Goal: Information Seeking & Learning: Check status

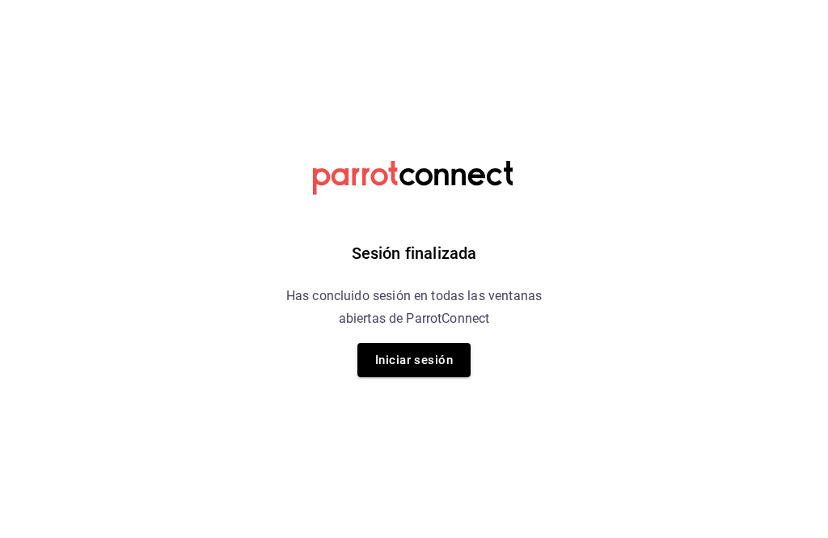
click at [451, 361] on button "Iniciar sesión" at bounding box center [413, 360] width 113 height 34
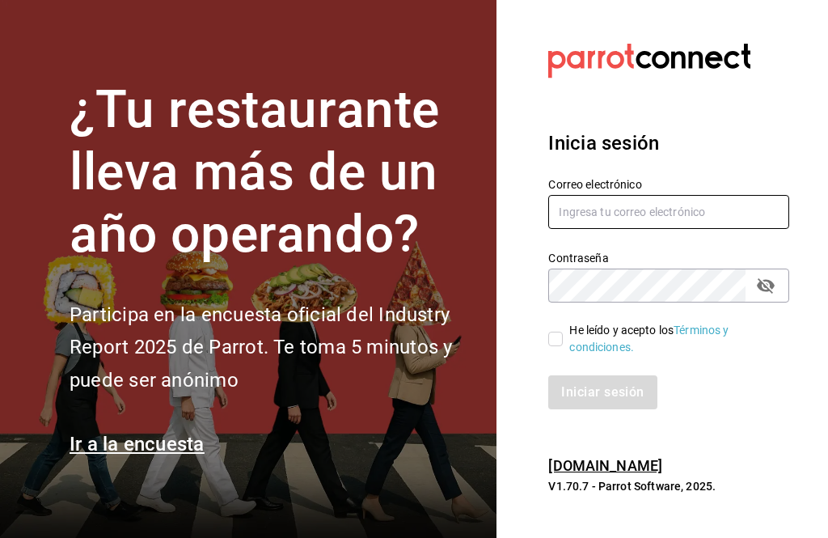
click at [706, 229] on input "text" at bounding box center [668, 212] width 241 height 34
type input "gerardo.maxil@alumno.buap.mx"
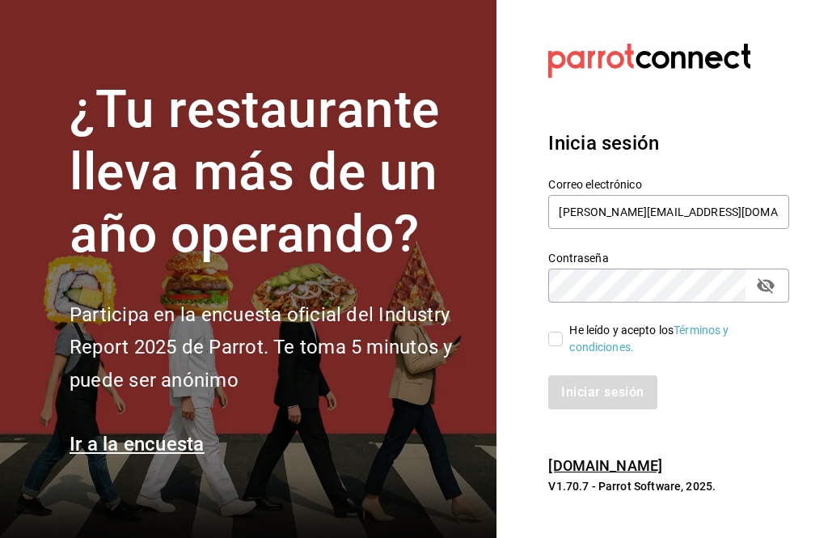
click at [566, 356] on span "He leído y acepto los Términos y condiciones." at bounding box center [669, 339] width 213 height 34
click at [563, 346] on input "He leído y acepto los Términos y condiciones." at bounding box center [555, 338] width 15 height 15
checkbox input "true"
click at [633, 409] on button "Iniciar sesión" at bounding box center [603, 392] width 110 height 34
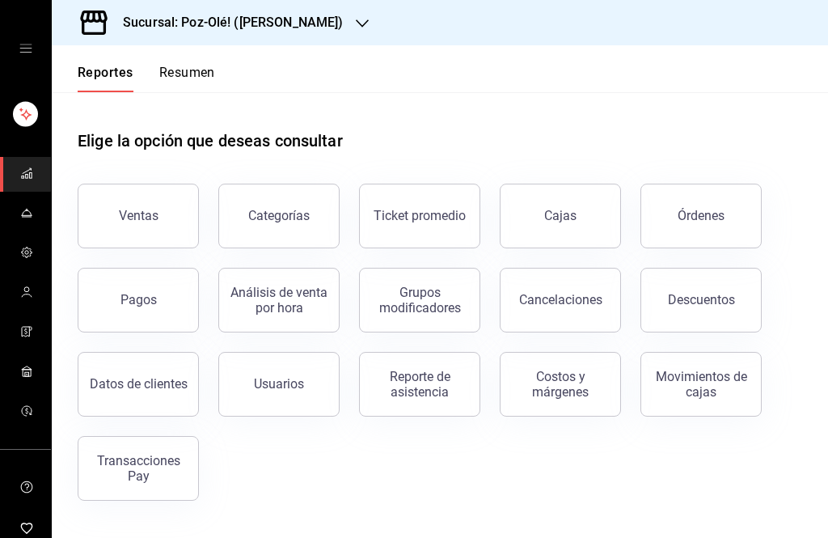
click at [201, 91] on button "Resumen" at bounding box center [187, 78] width 56 height 27
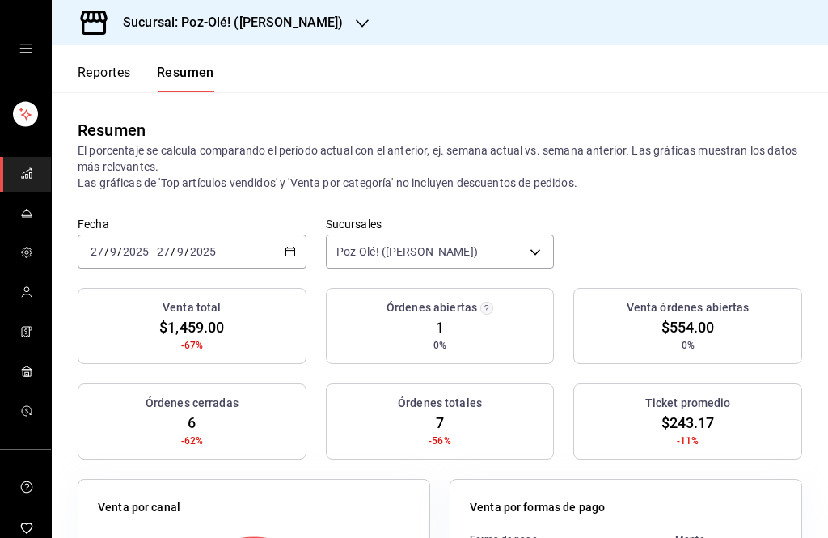
click at [514, 251] on body "Sucursal: Poz-Olé! ([PERSON_NAME]) Reportes Resumen Resumen El porcentaje se ca…" at bounding box center [414, 269] width 828 height 538
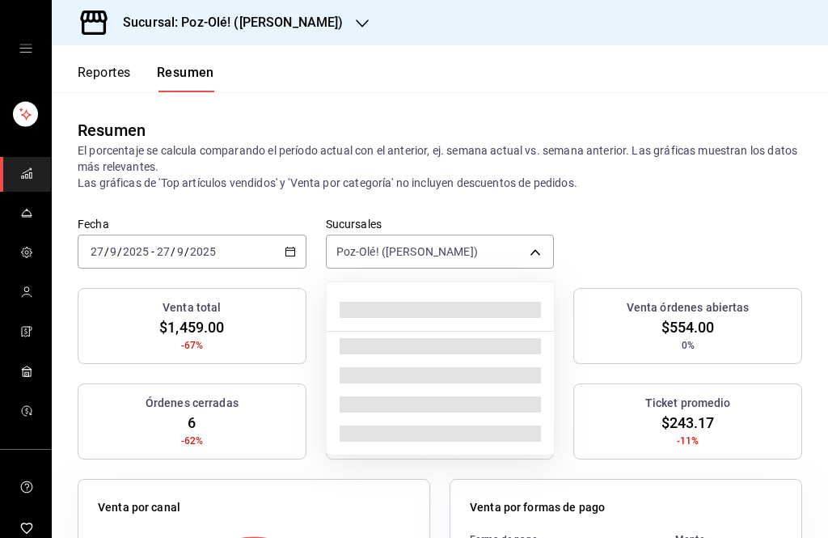
click at [15, 49] on div at bounding box center [414, 269] width 828 height 538
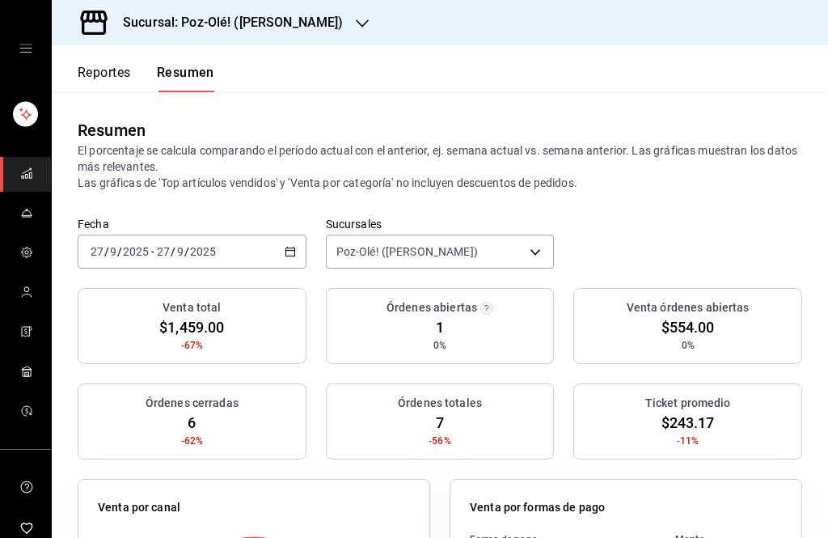
click at [23, 53] on icon "open drawer" at bounding box center [25, 48] width 13 height 13
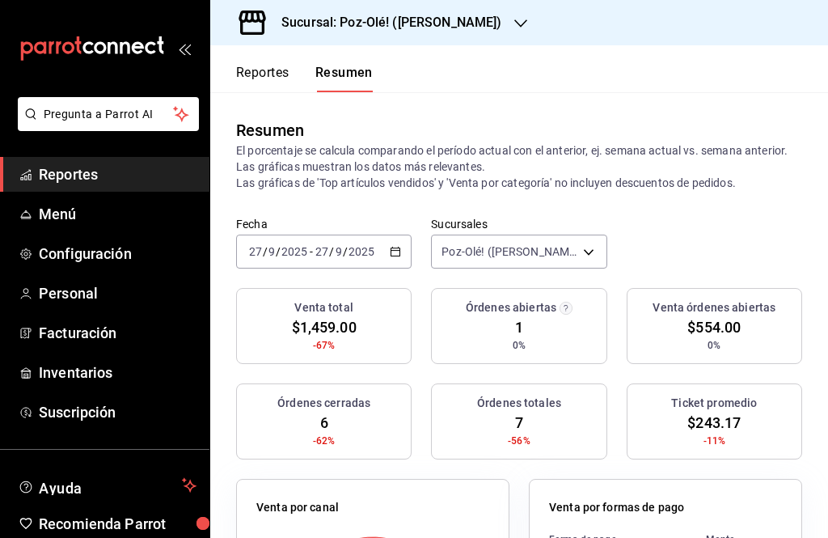
click at [716, 163] on p "El porcentaje se calcula comparando el período actual con el anterior, ej. sema…" at bounding box center [519, 166] width 566 height 49
click at [47, 216] on span "Menú" at bounding box center [118, 214] width 158 height 22
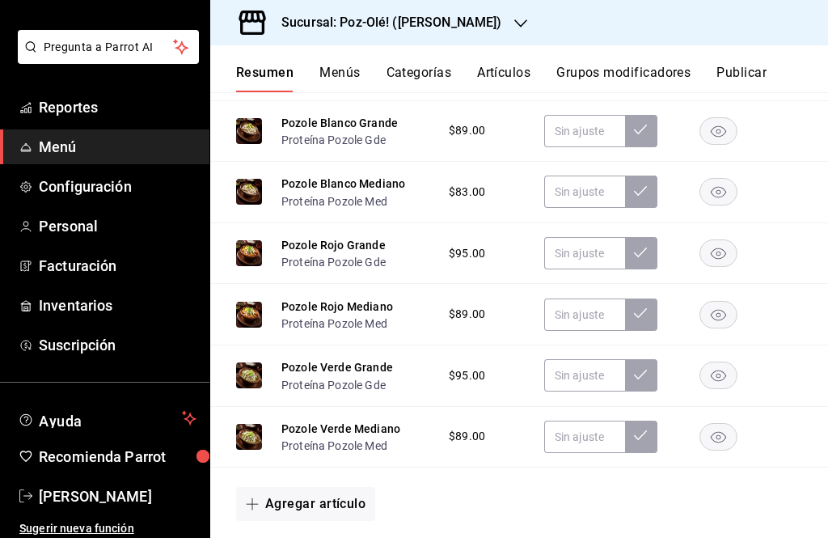
scroll to position [342, 0]
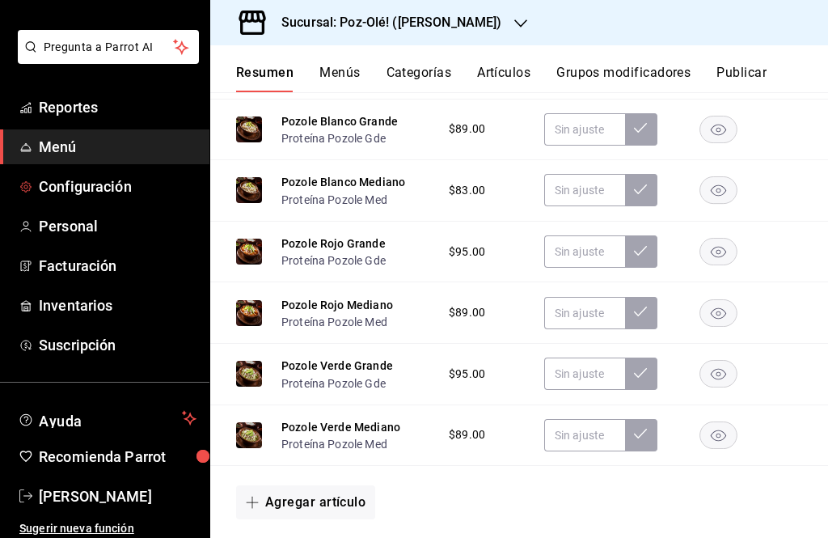
click at [56, 189] on span "Configuración" at bounding box center [118, 186] width 158 height 22
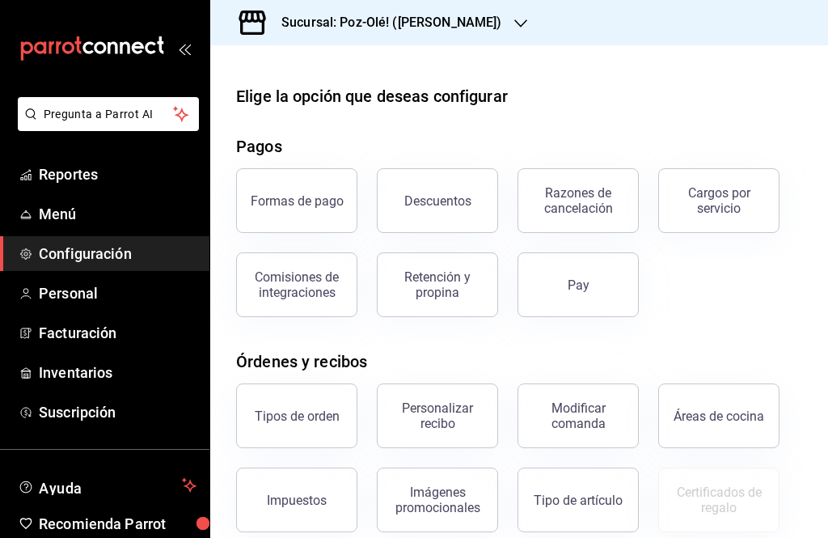
click at [57, 183] on span "Reportes" at bounding box center [118, 174] width 158 height 22
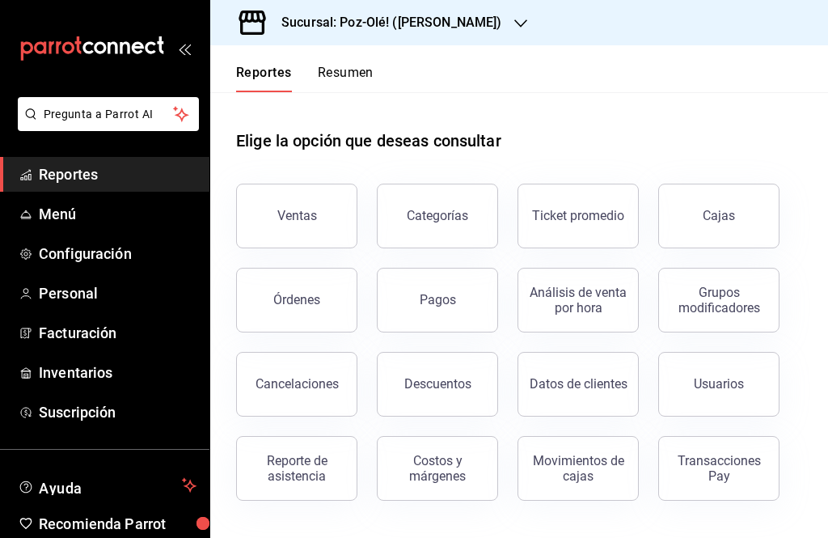
click at [334, 81] on button "Resumen" at bounding box center [346, 78] width 56 height 27
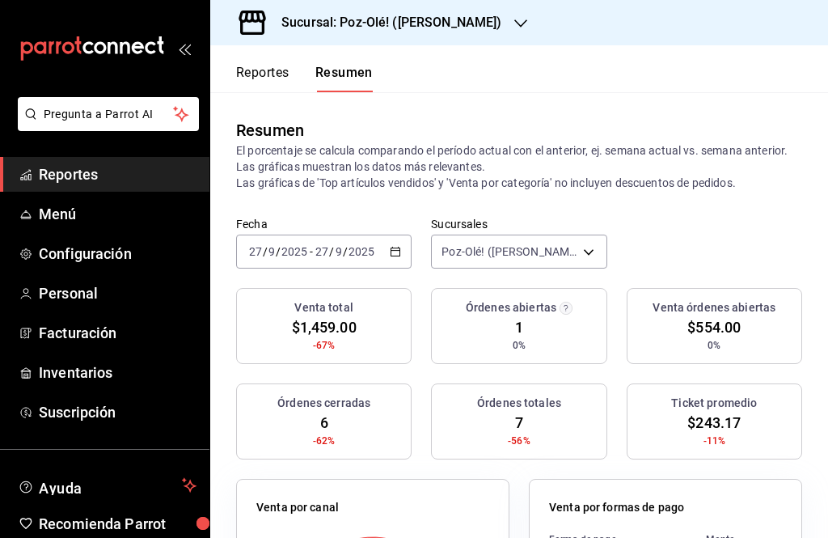
click at [514, 23] on icon "button" at bounding box center [520, 23] width 13 height 13
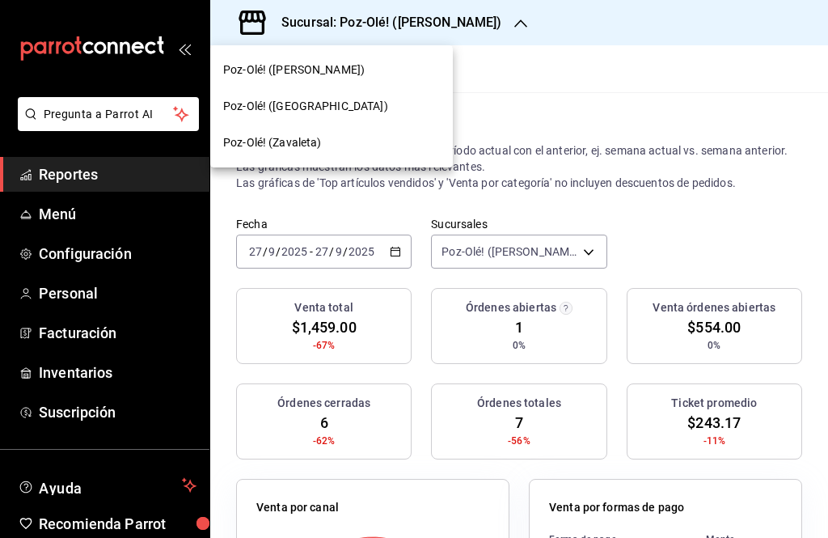
click at [247, 146] on span "Poz-Olé! (Zavaleta)" at bounding box center [272, 142] width 99 height 17
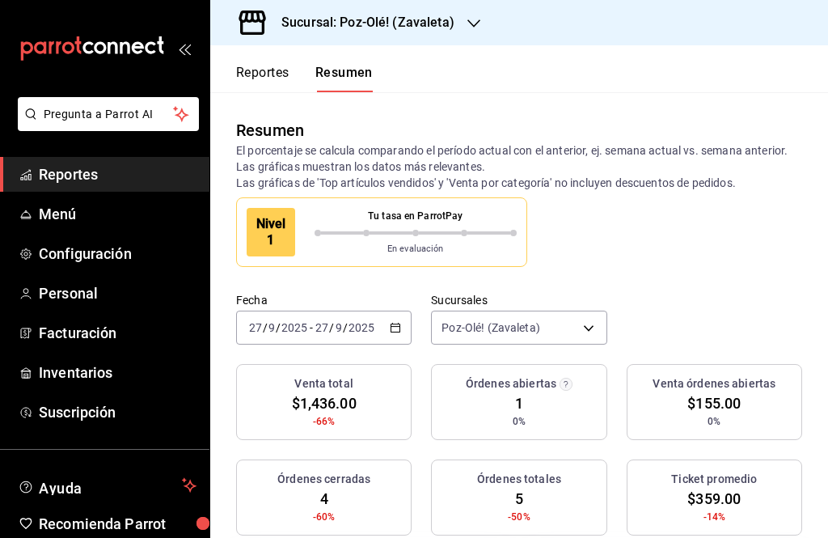
click at [361, 321] on input "2025" at bounding box center [361, 327] width 27 height 13
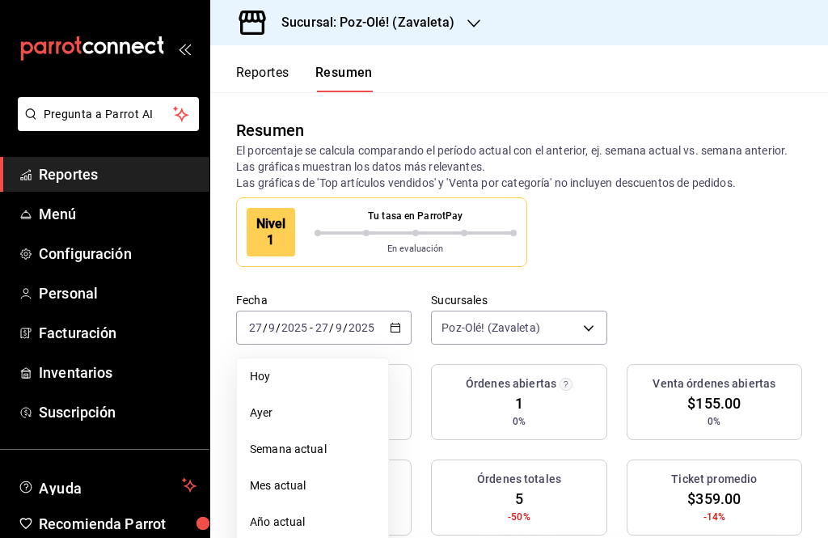
scroll to position [207, 0]
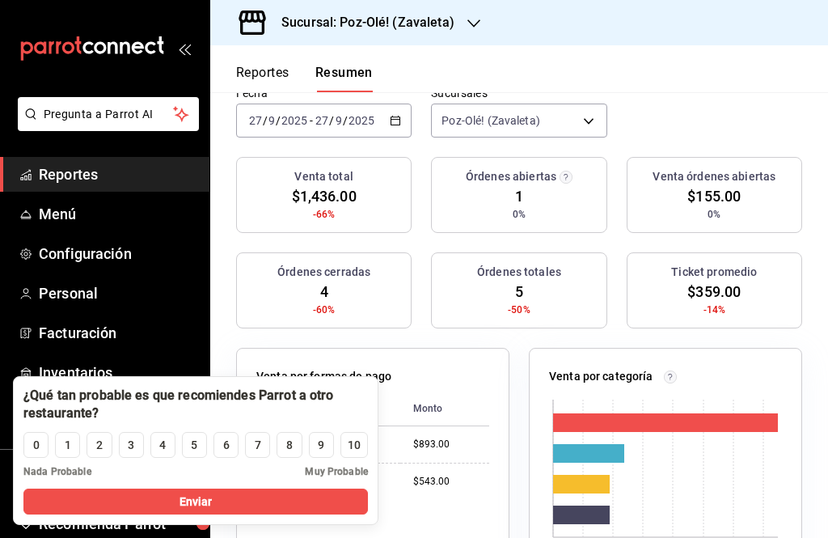
click at [393, 125] on \(Stroke\) "button" at bounding box center [395, 120] width 10 height 9
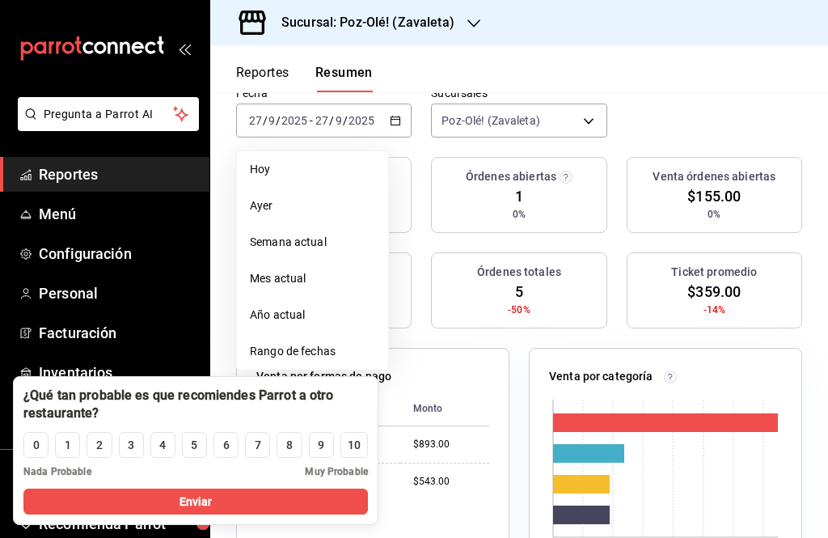
click at [461, 126] on body "Pregunta a Parrot AI Reportes Menú Configuración Personal Facturación Inventari…" at bounding box center [414, 269] width 828 height 538
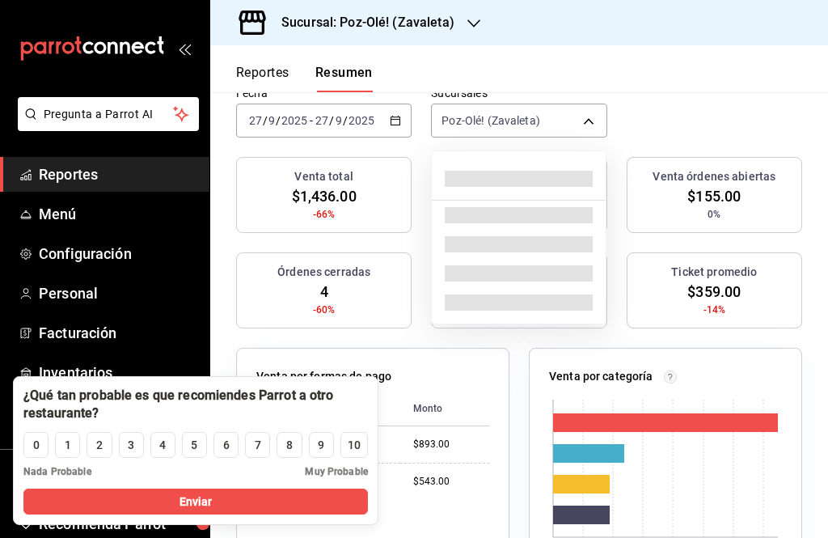
click at [466, 124] on div at bounding box center [414, 269] width 828 height 538
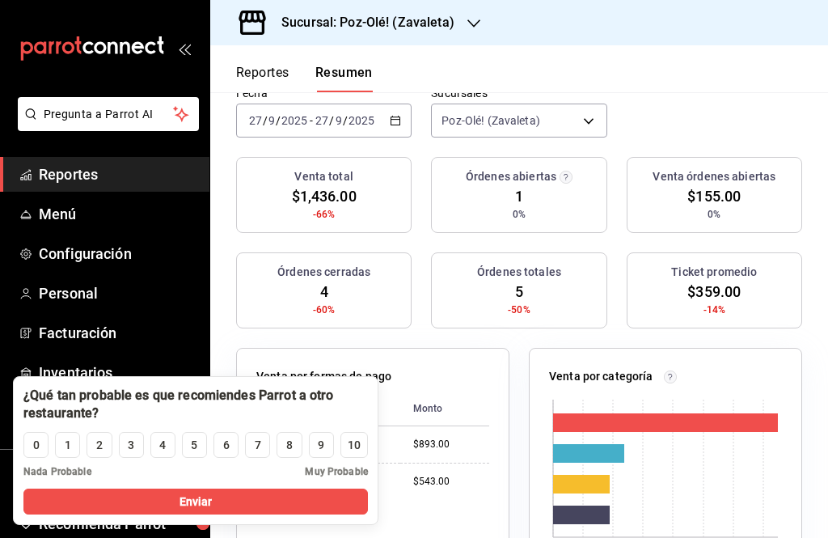
click at [178, 49] on icon "open_drawer_menu" at bounding box center [184, 48] width 13 height 13
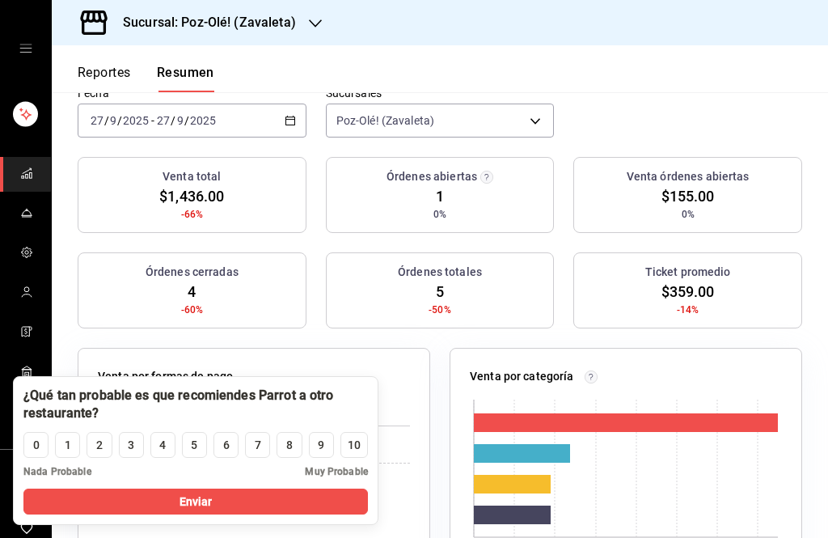
click at [23, 54] on icon "open drawer" at bounding box center [25, 48] width 13 height 13
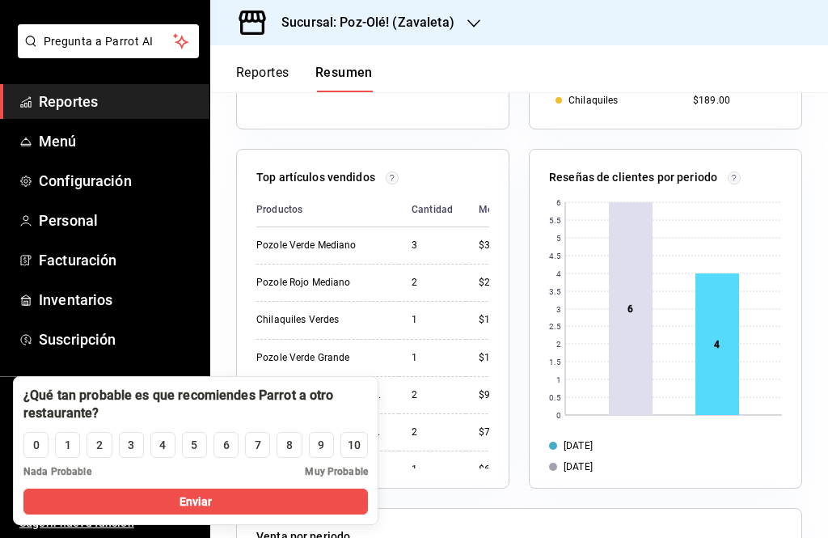
scroll to position [73, 0]
click at [127, 493] on button "Enviar" at bounding box center [195, 501] width 344 height 26
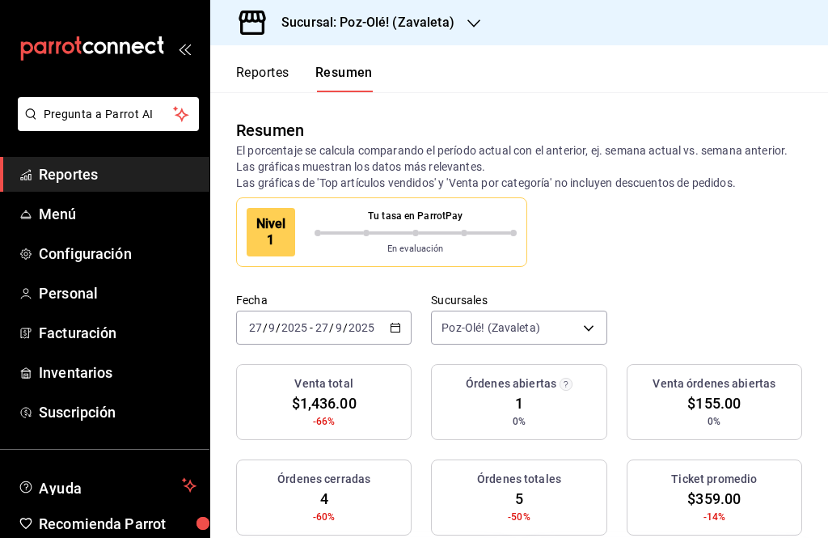
scroll to position [0, 0]
click at [264, 72] on button "Reportes" at bounding box center [262, 78] width 53 height 27
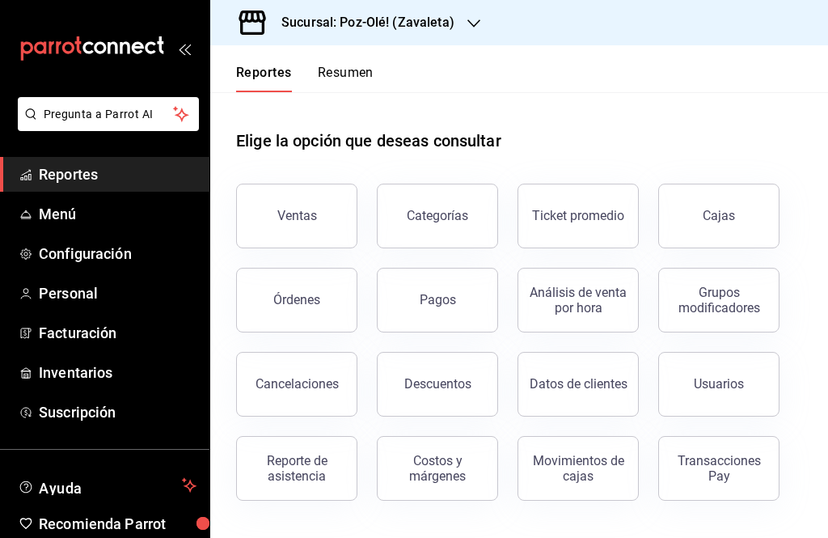
click at [287, 212] on div "Ventas" at bounding box center [297, 215] width 40 height 15
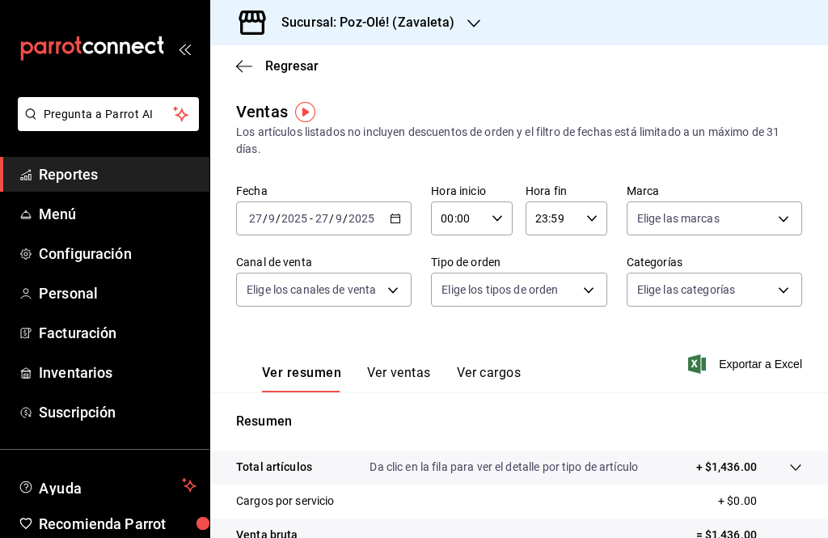
click at [390, 218] on icon "button" at bounding box center [395, 218] width 11 height 11
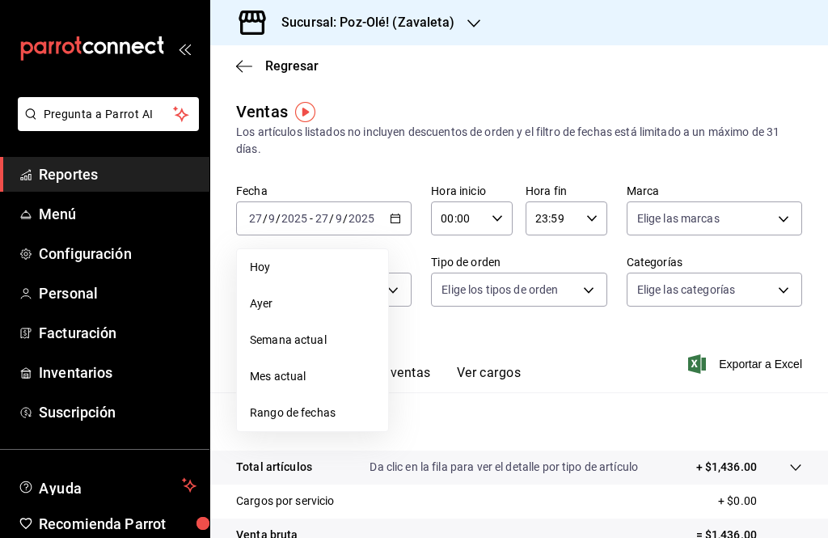
click at [301, 155] on div "Los artículos listados no incluyen descuentos de orden y el filtro de fechas es…" at bounding box center [519, 141] width 566 height 34
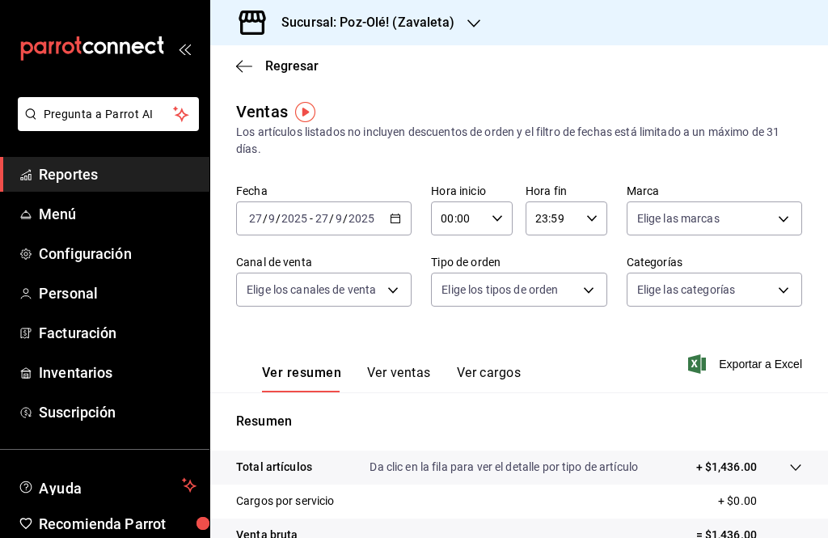
click at [245, 66] on icon "button" at bounding box center [244, 65] width 16 height 1
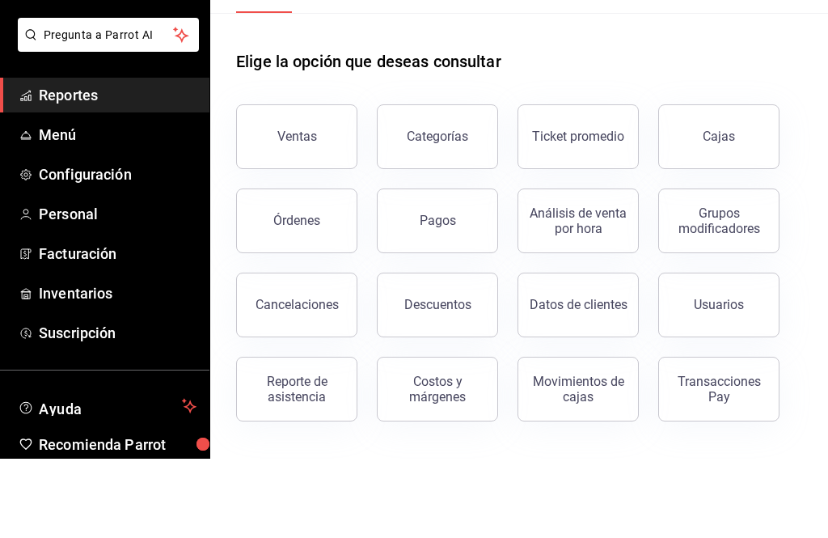
scroll to position [44, 0]
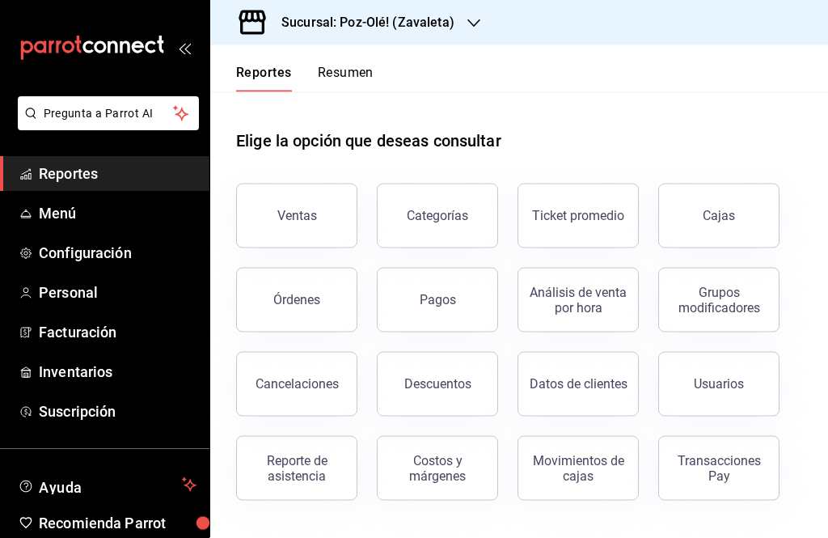
click at [571, 458] on div "Movimientos de cajas" at bounding box center [578, 468] width 100 height 31
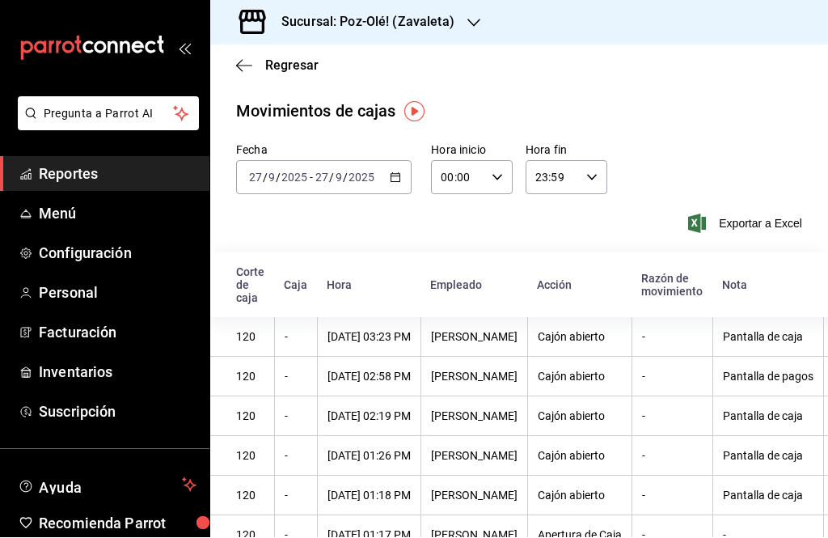
click at [242, 70] on icon "button" at bounding box center [239, 66] width 6 height 12
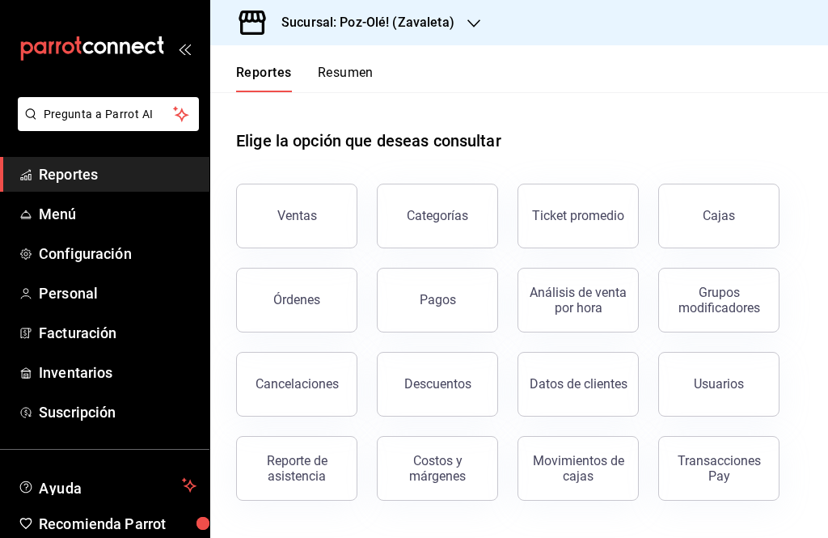
click at [312, 238] on button "Ventas" at bounding box center [296, 216] width 121 height 65
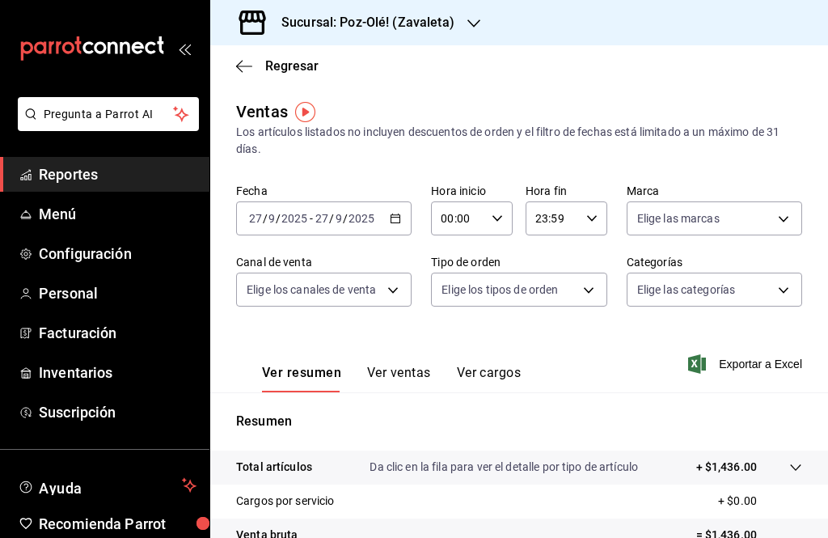
click at [390, 218] on icon "button" at bounding box center [395, 218] width 11 height 11
click at [296, 212] on input "2025" at bounding box center [294, 218] width 27 height 13
click at [298, 217] on input "2025" at bounding box center [294, 218] width 27 height 13
click at [281, 217] on input "2025" at bounding box center [294, 218] width 27 height 13
click at [395, 218] on icon "button" at bounding box center [395, 218] width 11 height 11
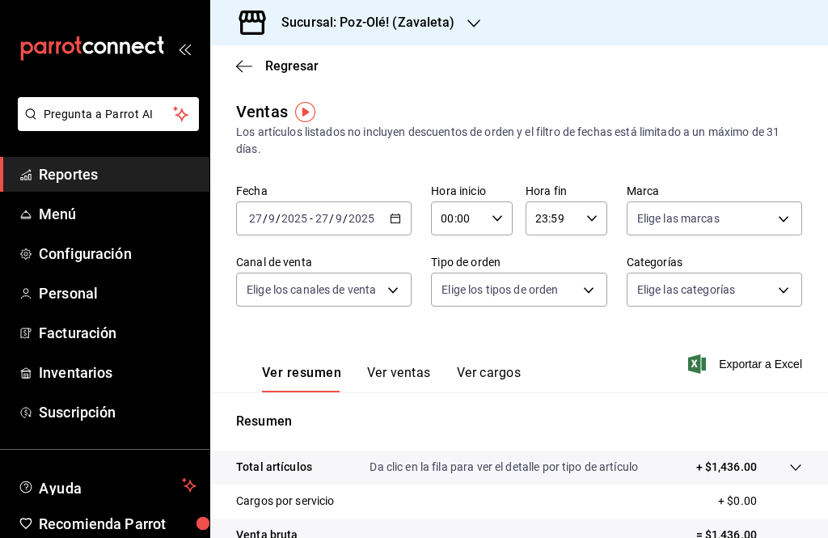
click at [250, 71] on icon "button" at bounding box center [244, 66] width 16 height 15
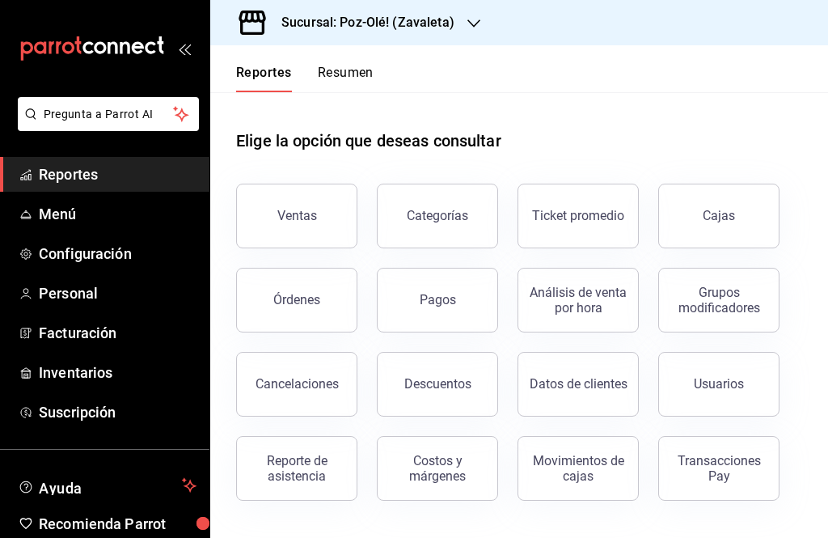
scroll to position [14, 0]
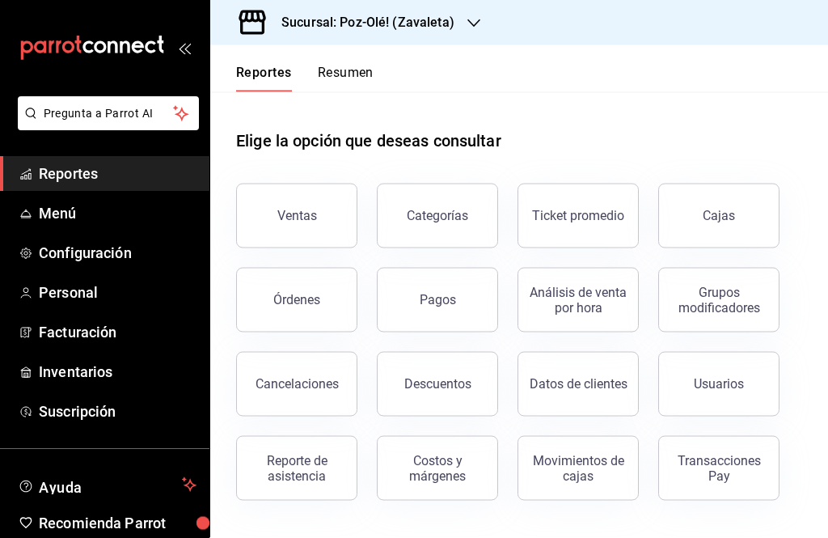
click at [305, 217] on button "Ventas" at bounding box center [296, 216] width 121 height 65
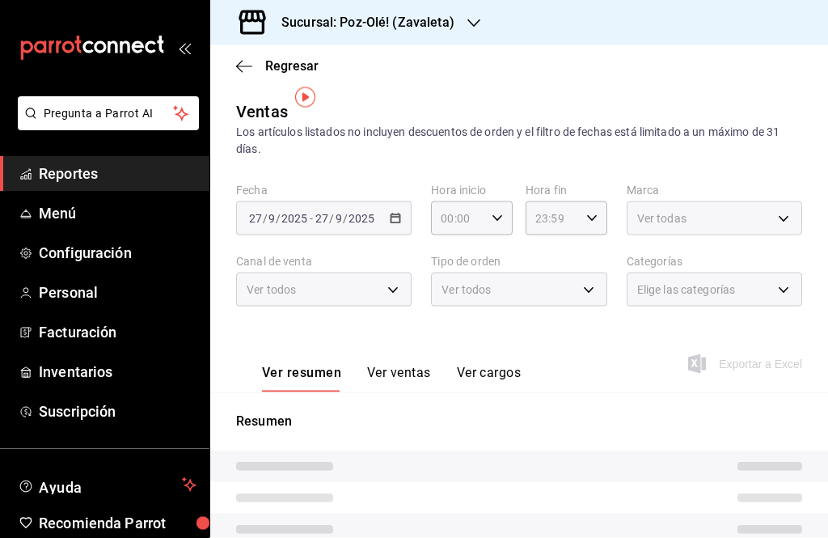
scroll to position [15, 0]
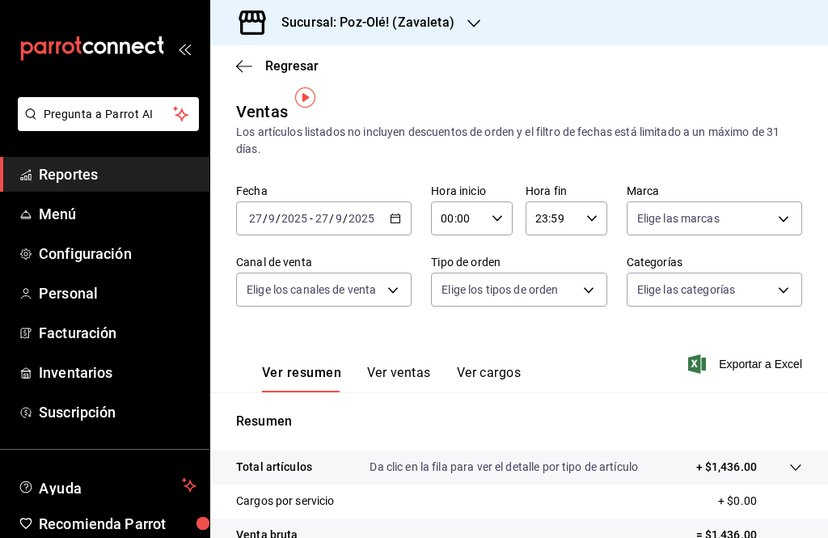
click at [395, 365] on button "Ver ventas" at bounding box center [399, 378] width 64 height 27
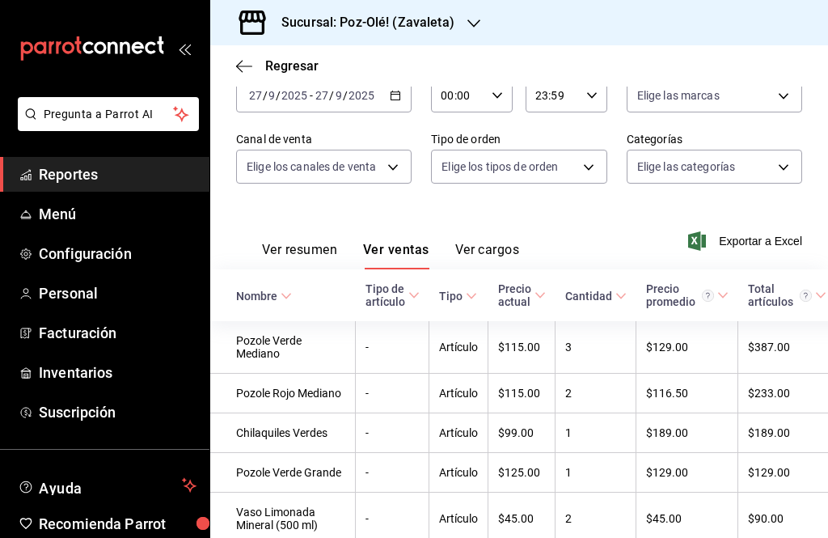
scroll to position [40, 0]
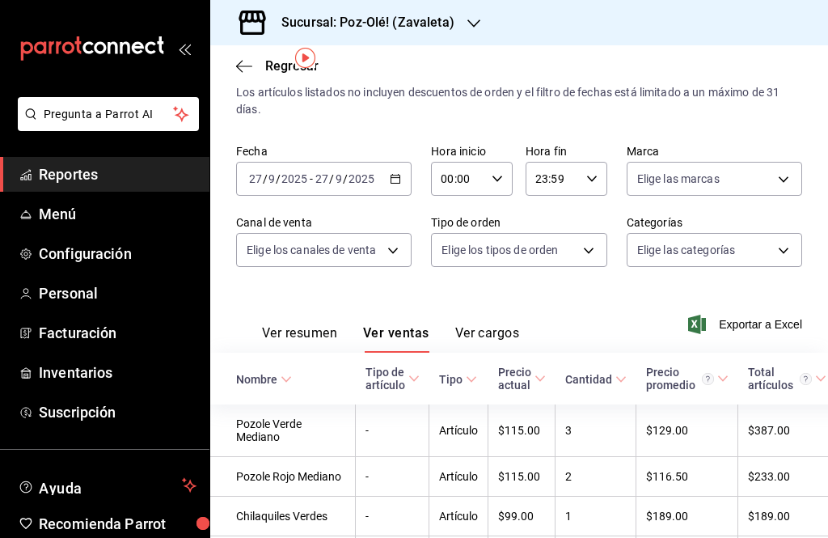
click at [308, 325] on button "Ver resumen" at bounding box center [299, 338] width 75 height 27
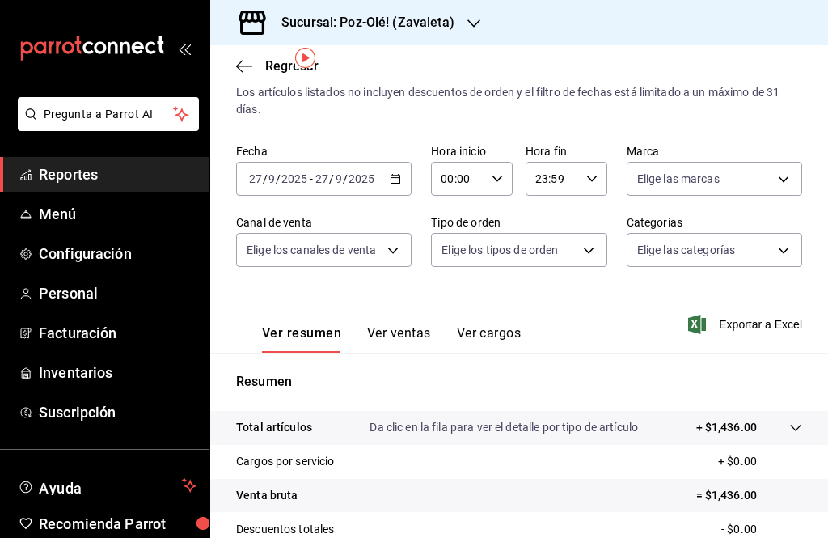
click at [49, 211] on span "Menú" at bounding box center [118, 214] width 158 height 22
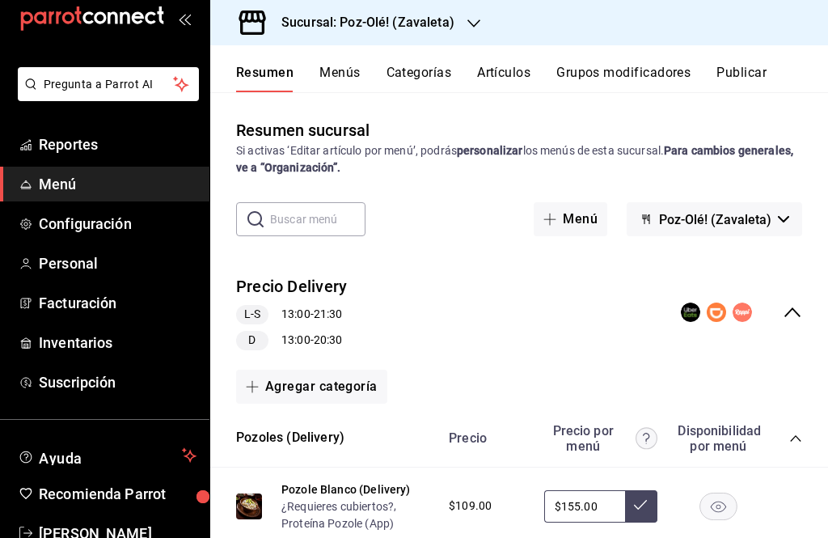
scroll to position [27, 0]
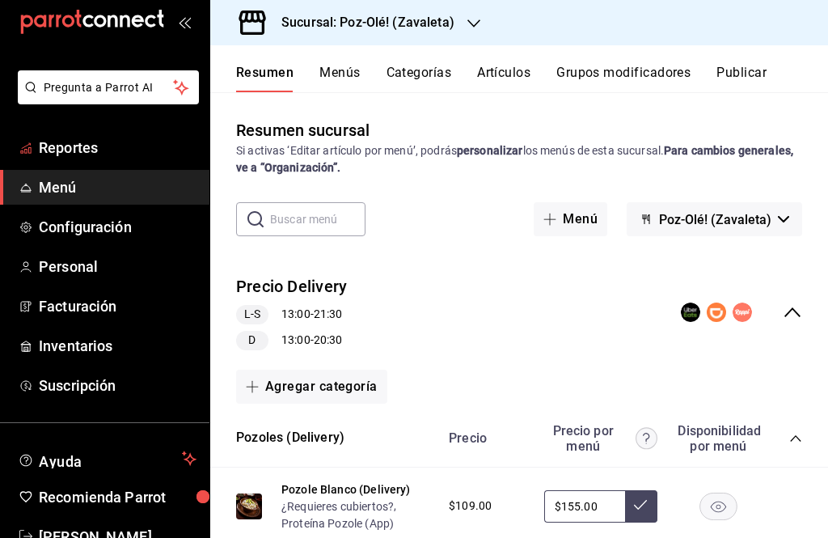
click at [46, 150] on span "Reportes" at bounding box center [118, 148] width 158 height 22
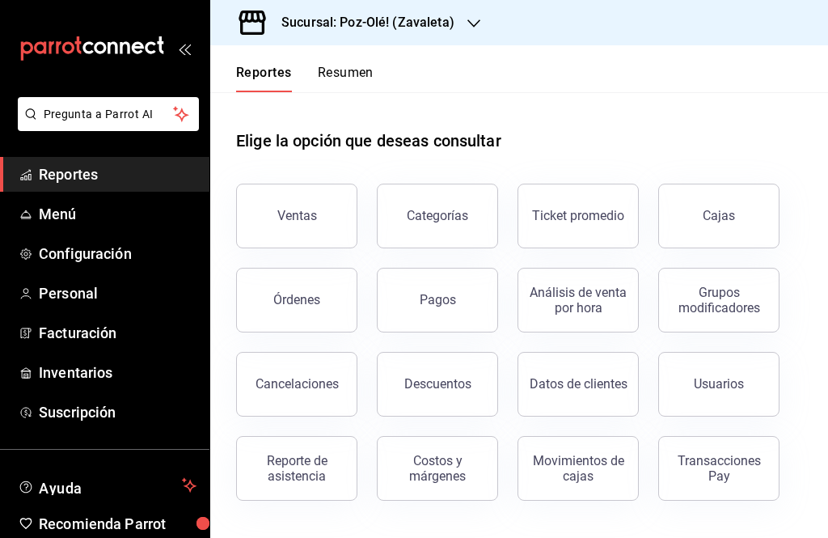
click at [547, 463] on div "Movimientos de cajas" at bounding box center [578, 468] width 100 height 31
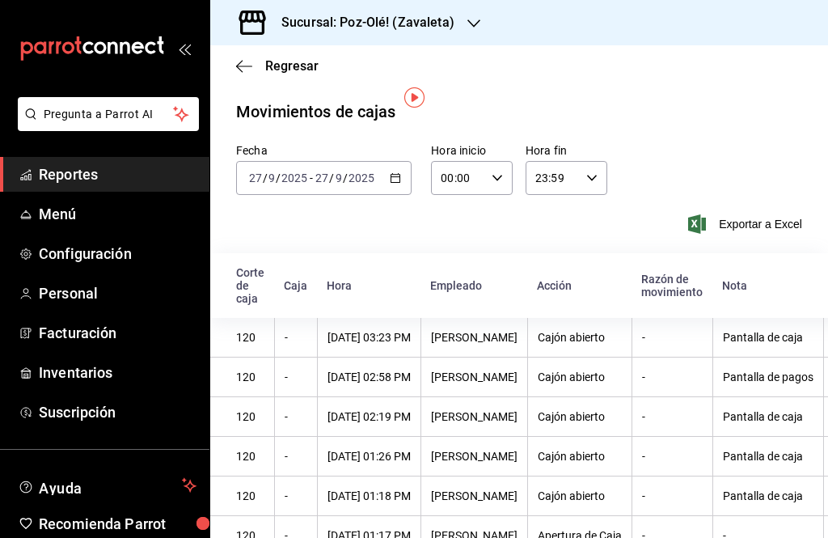
click at [241, 59] on icon "button" at bounding box center [244, 66] width 16 height 15
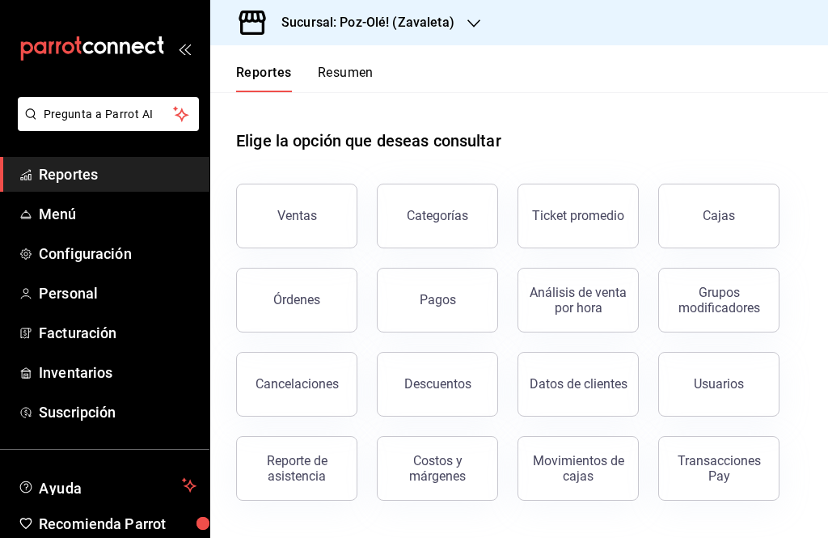
click at [701, 222] on link "Cajas" at bounding box center [718, 216] width 121 height 65
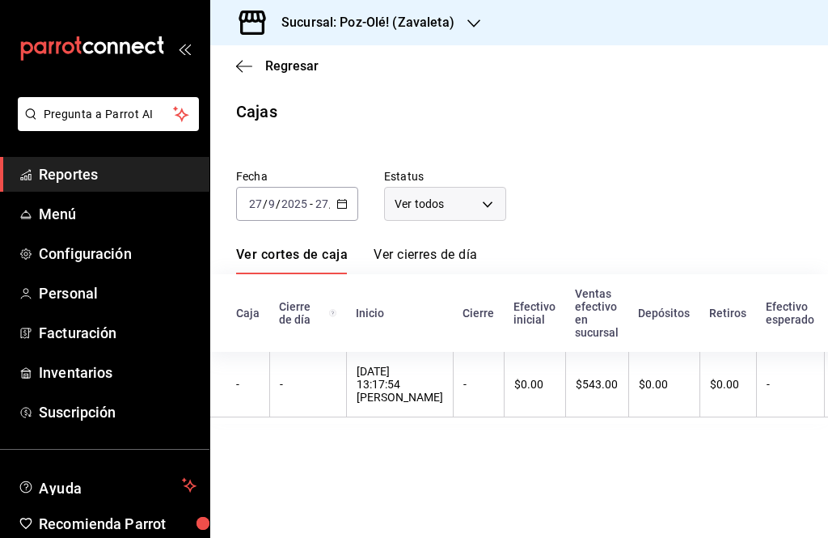
click at [337, 202] on \(Stroke\) "button" at bounding box center [342, 204] width 10 height 9
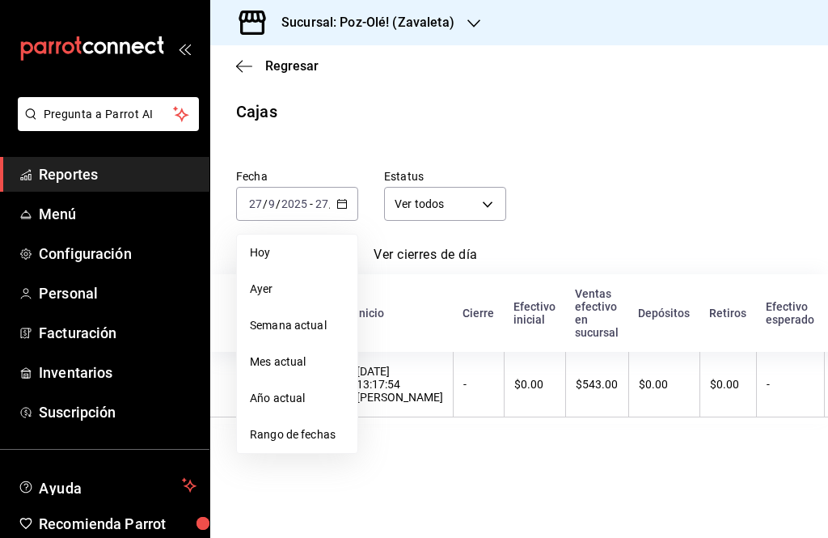
click at [463, 43] on div "Sucursal: Poz-Olé! (Zavaleta)" at bounding box center [355, 22] width 264 height 45
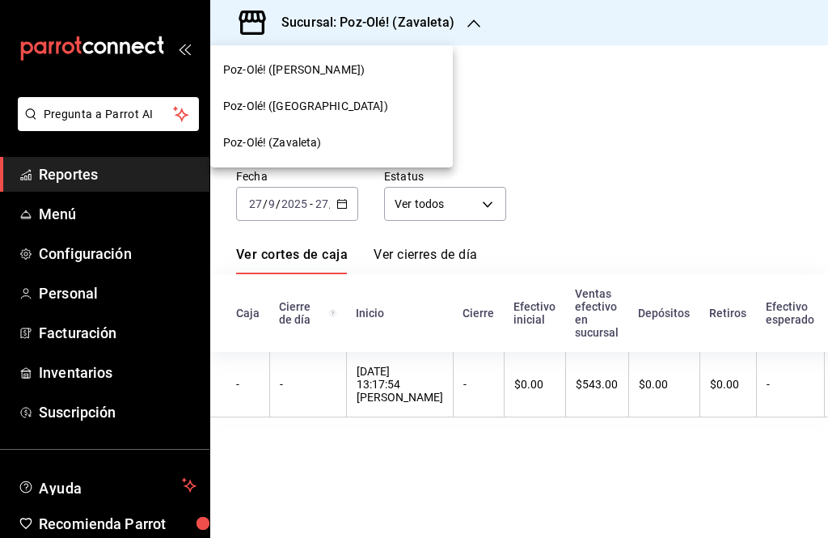
click at [342, 214] on div at bounding box center [414, 269] width 828 height 538
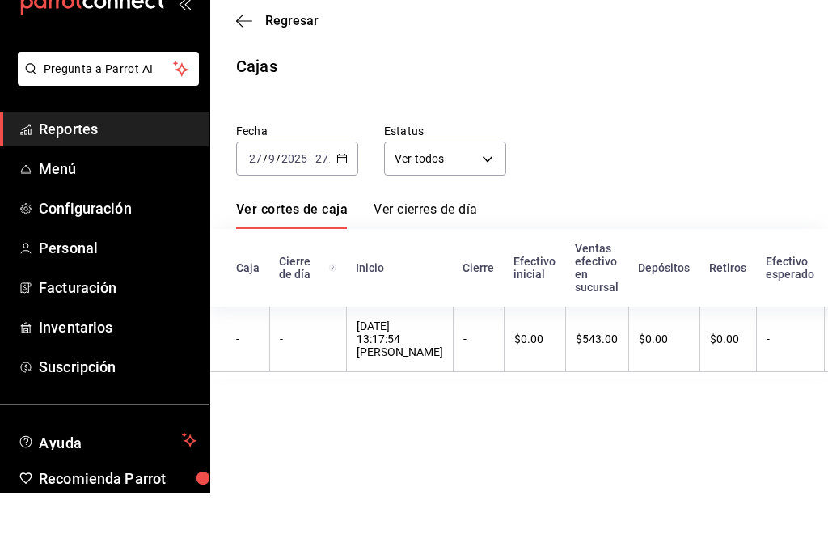
click at [338, 205] on \(Stroke\) "button" at bounding box center [342, 204] width 10 height 9
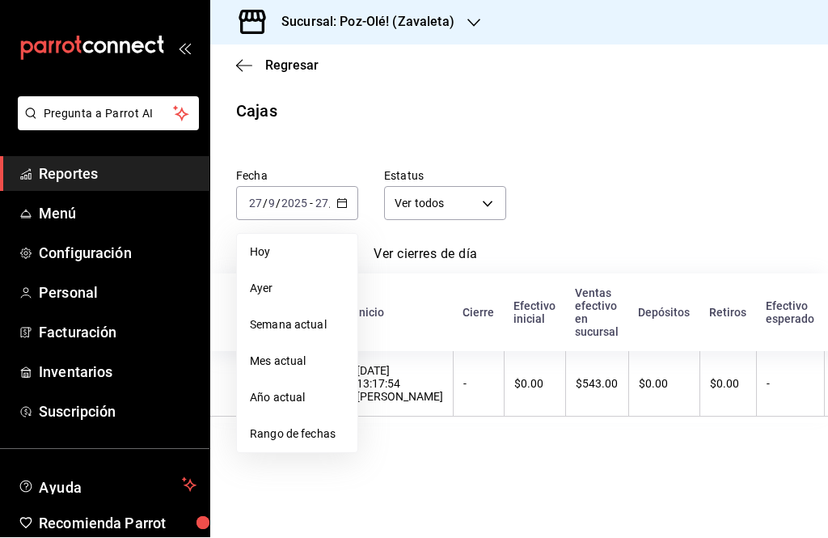
click at [285, 287] on span "Ayer" at bounding box center [297, 289] width 95 height 17
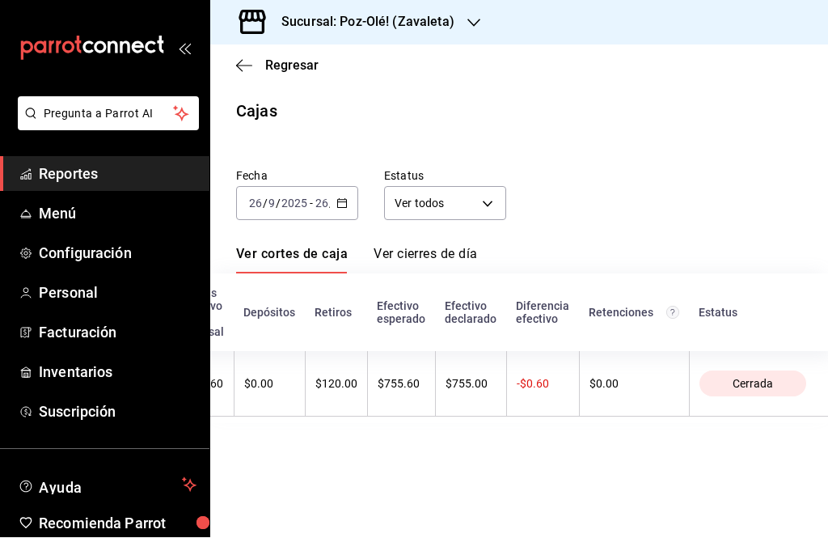
scroll to position [0, 447]
click at [455, 376] on th "$755.00" at bounding box center [473, 384] width 71 height 65
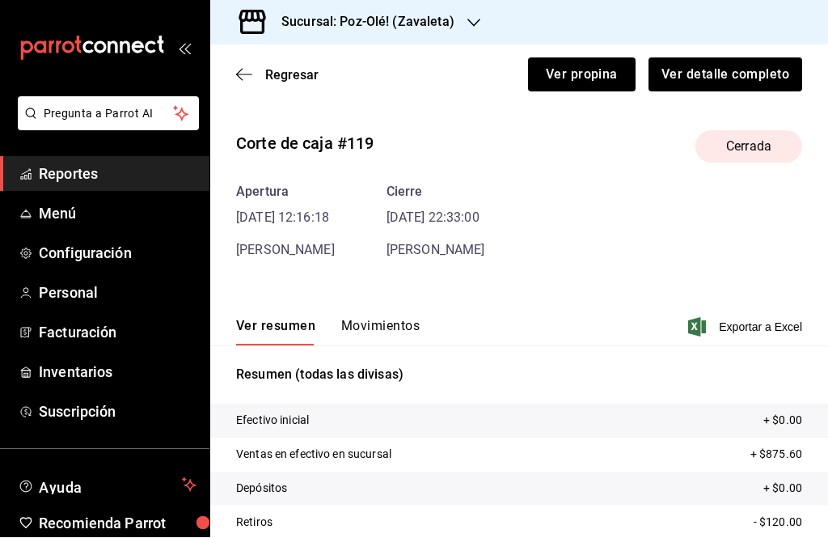
click at [367, 323] on button "Movimientos" at bounding box center [380, 332] width 78 height 27
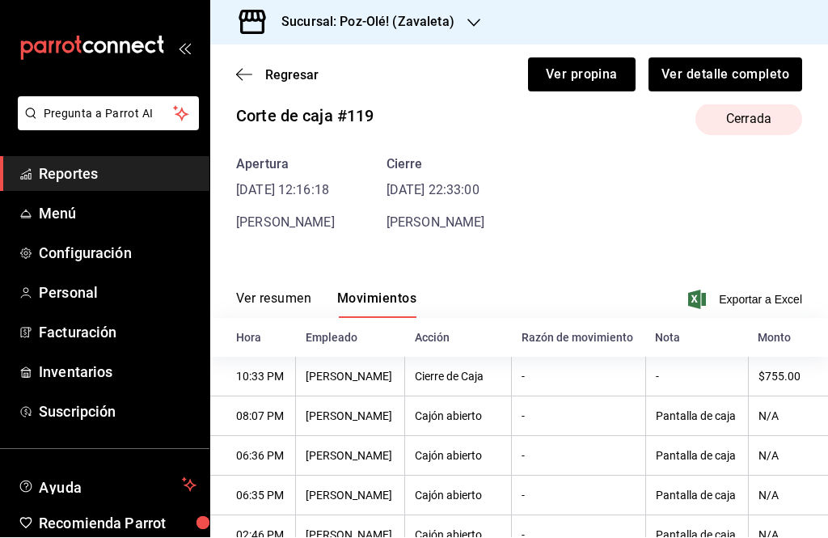
scroll to position [27, 0]
click at [282, 301] on button "Ver resumen" at bounding box center [273, 304] width 75 height 27
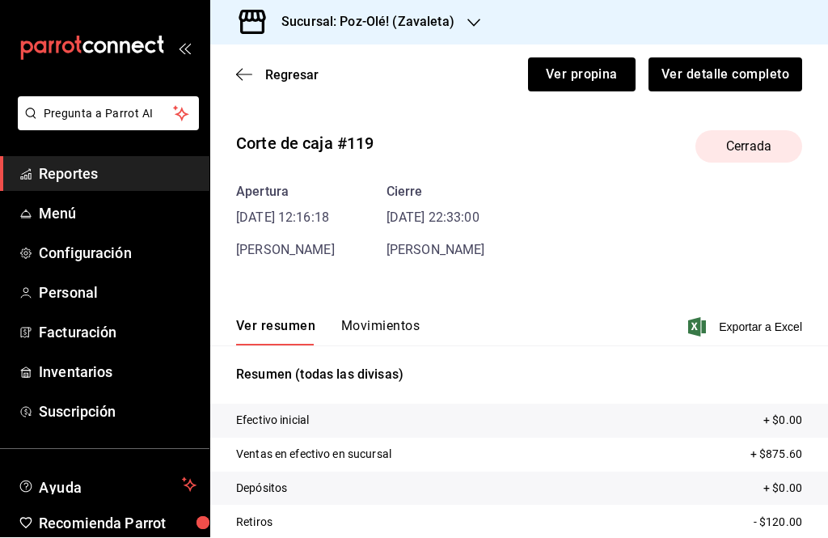
scroll to position [0, 0]
click at [283, 68] on span "Regresar" at bounding box center [291, 75] width 53 height 15
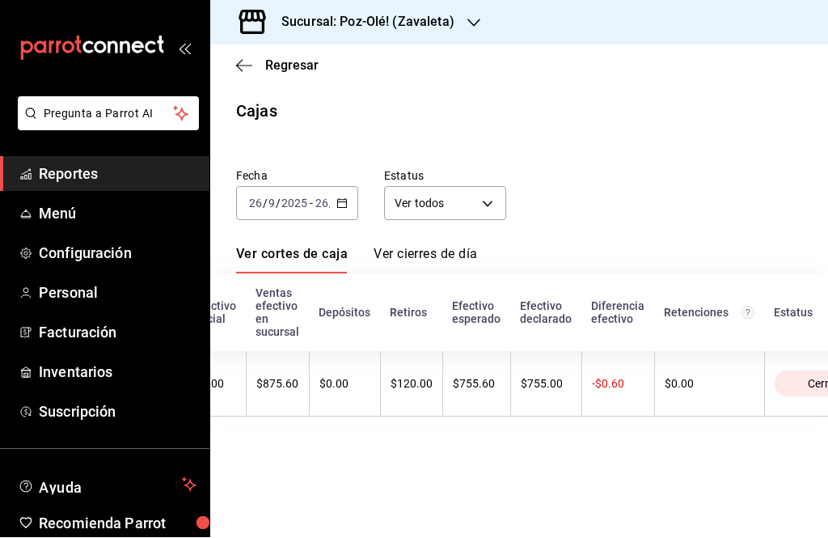
scroll to position [0, 377]
click at [528, 322] on div "Efectivo declarado" at bounding box center [544, 313] width 52 height 26
click at [546, 385] on div "$755.00" at bounding box center [544, 384] width 51 height 13
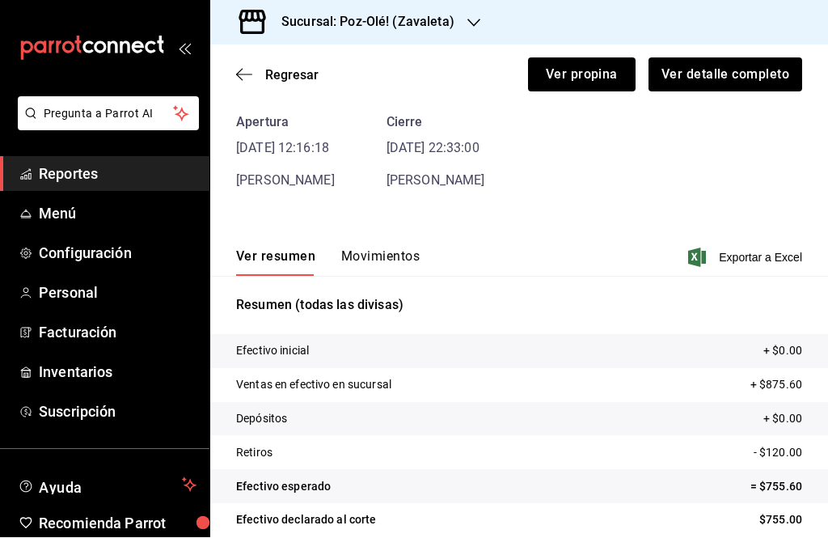
scroll to position [69, 0]
click at [254, 76] on span "Regresar" at bounding box center [277, 75] width 82 height 15
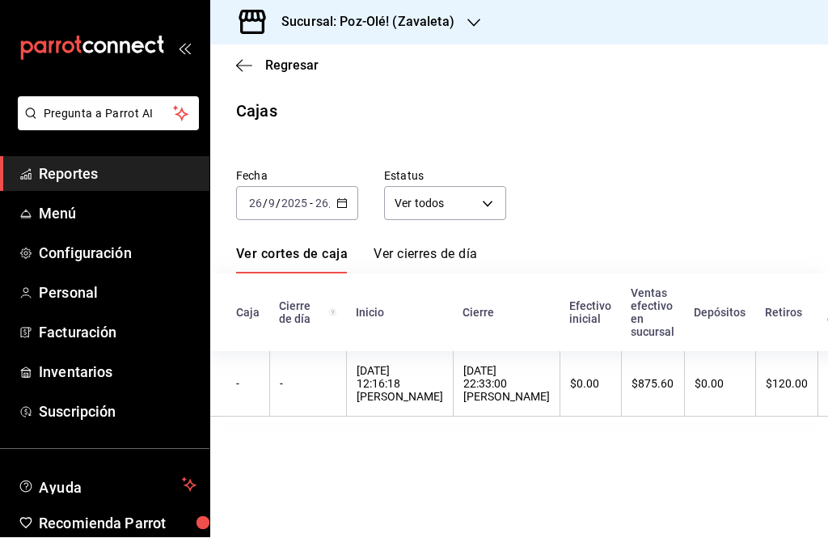
click at [447, 264] on link "Ver cierres de día" at bounding box center [424, 260] width 103 height 27
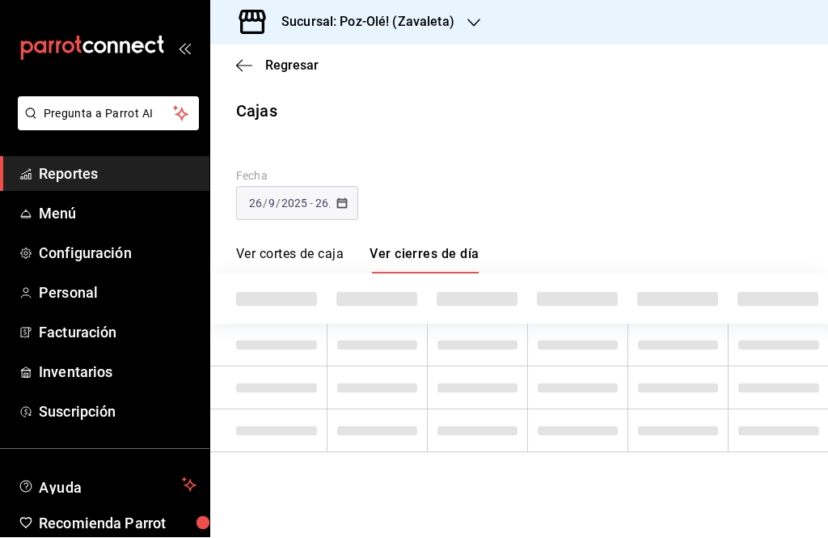
click at [453, 258] on link "Ver cierres de día" at bounding box center [423, 260] width 109 height 27
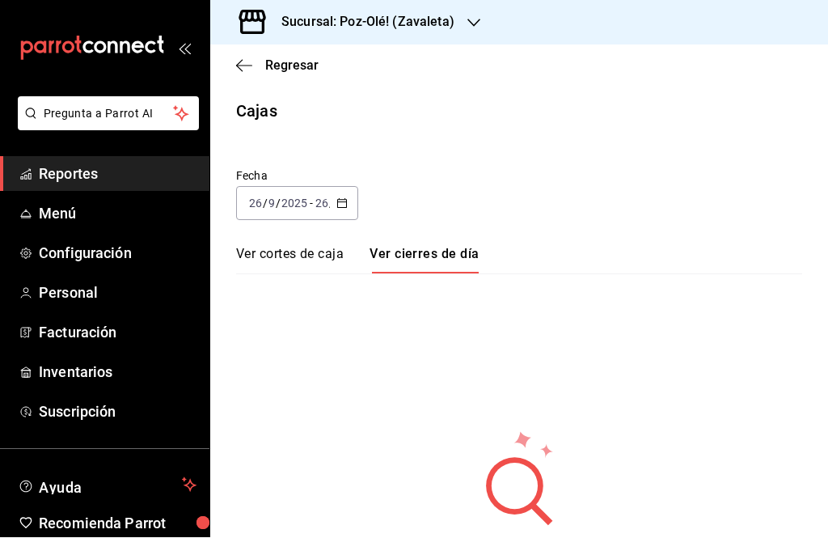
click at [317, 255] on link "Ver cortes de caja" at bounding box center [290, 260] width 108 height 27
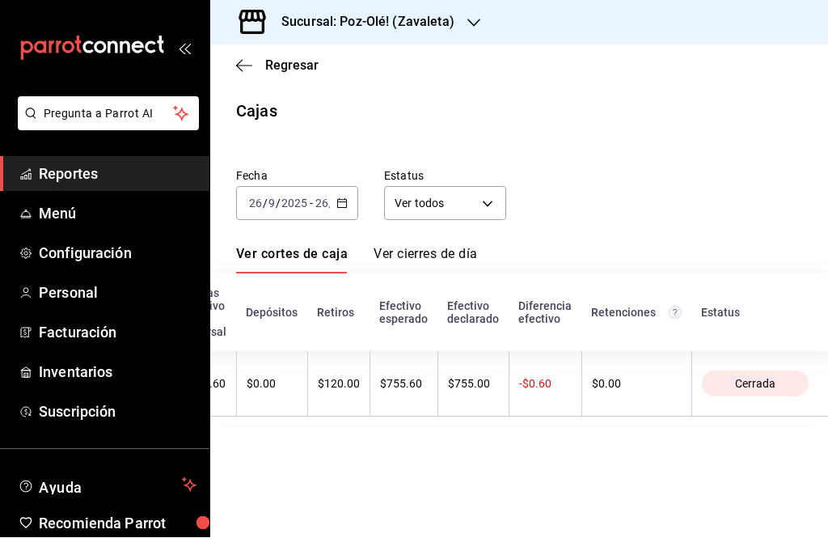
scroll to position [0, 447]
click at [474, 318] on div "Efectivo declarado" at bounding box center [474, 313] width 52 height 26
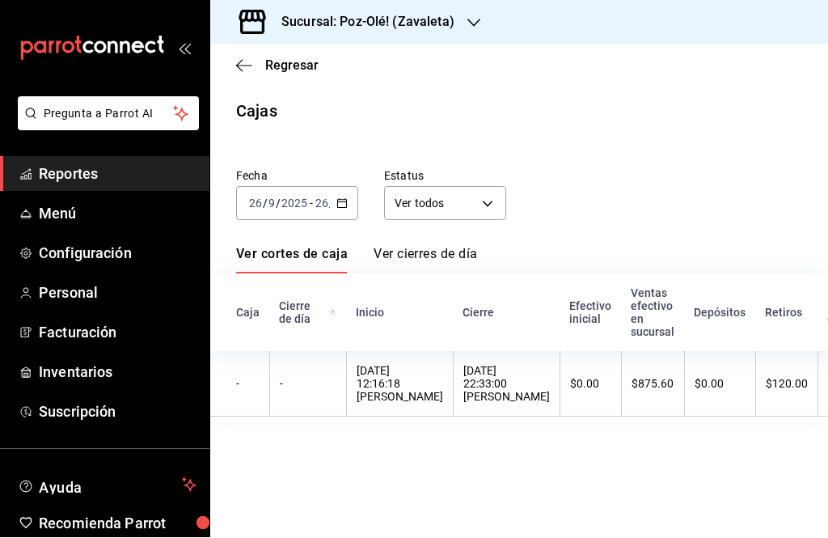
scroll to position [0, 0]
click at [484, 206] on body "Pregunta a Parrot AI Reportes Menú Configuración Personal Facturación Inventari…" at bounding box center [414, 269] width 828 height 538
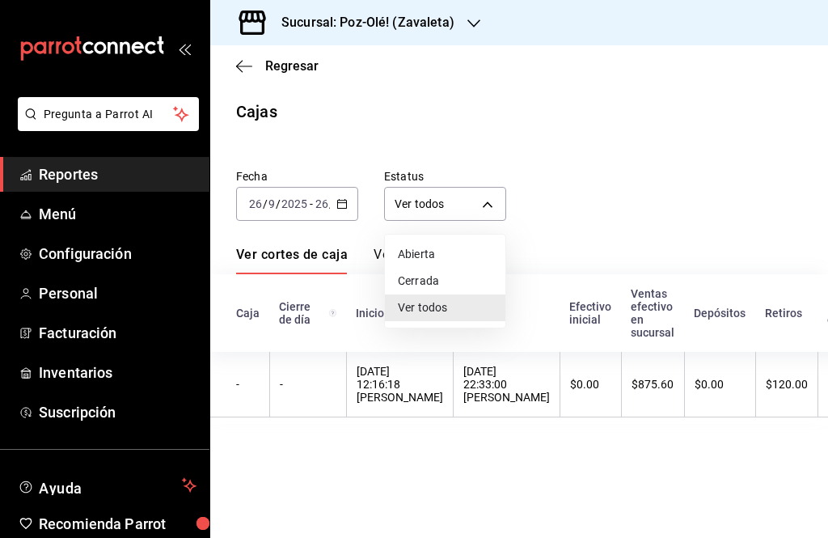
click at [616, 192] on div at bounding box center [414, 269] width 828 height 538
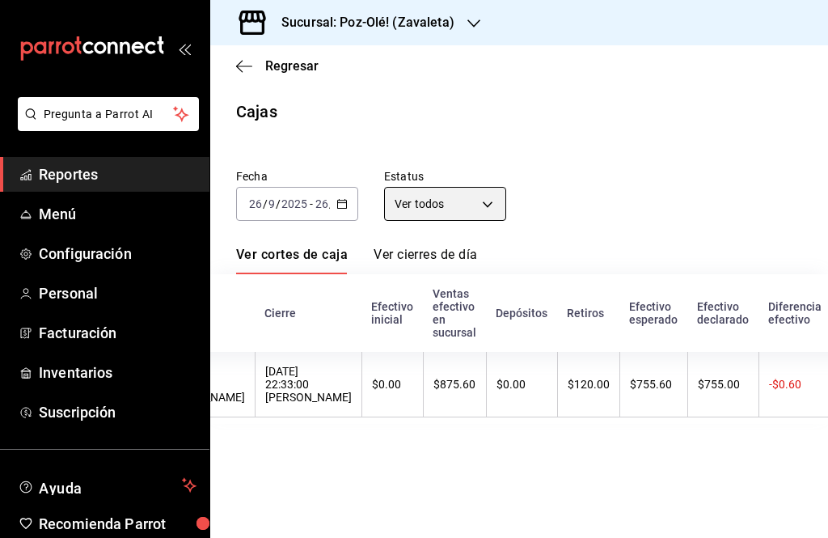
scroll to position [0, 198]
click at [458, 376] on th "$875.60" at bounding box center [454, 384] width 63 height 65
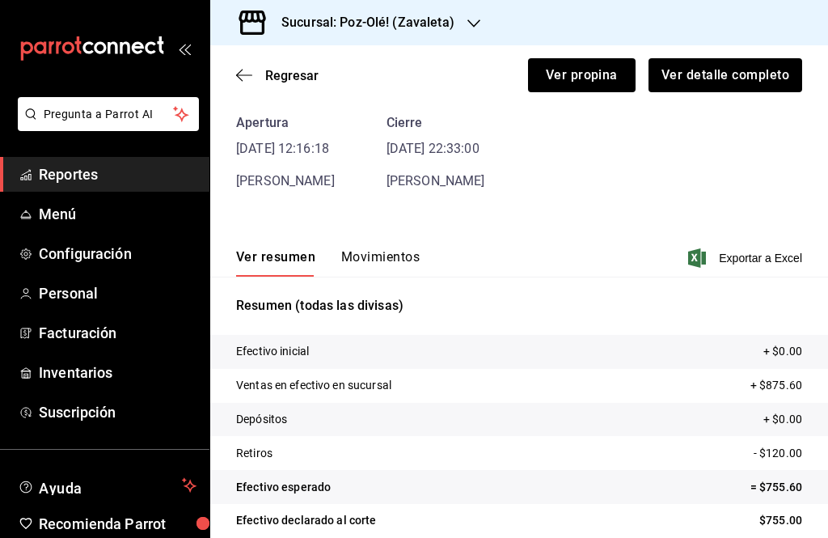
scroll to position [69, 0]
click at [237, 82] on span "Regresar" at bounding box center [277, 75] width 82 height 15
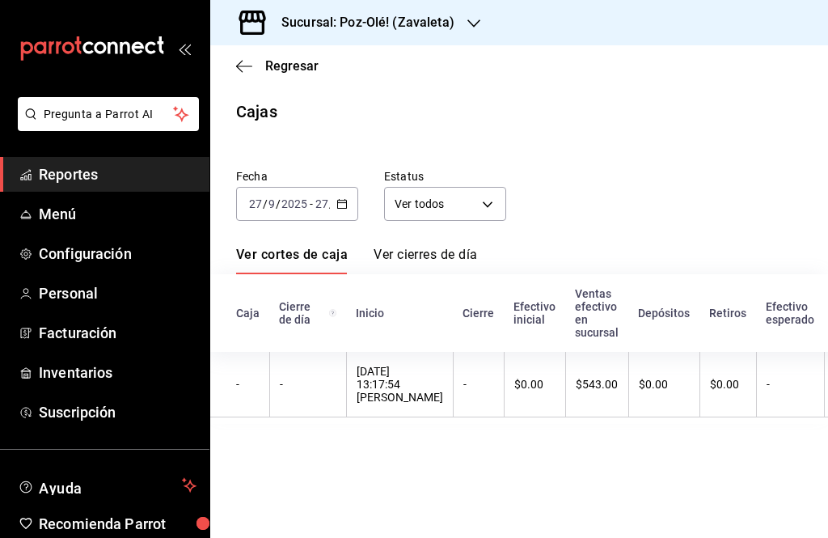
click at [327, 197] on input "27" at bounding box center [321, 203] width 15 height 13
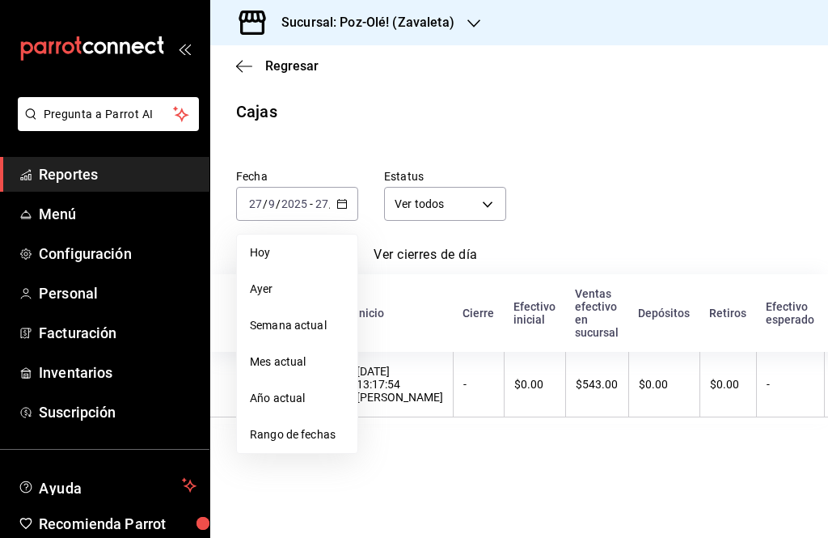
click at [289, 298] on li "Ayer" at bounding box center [297, 289] width 120 height 36
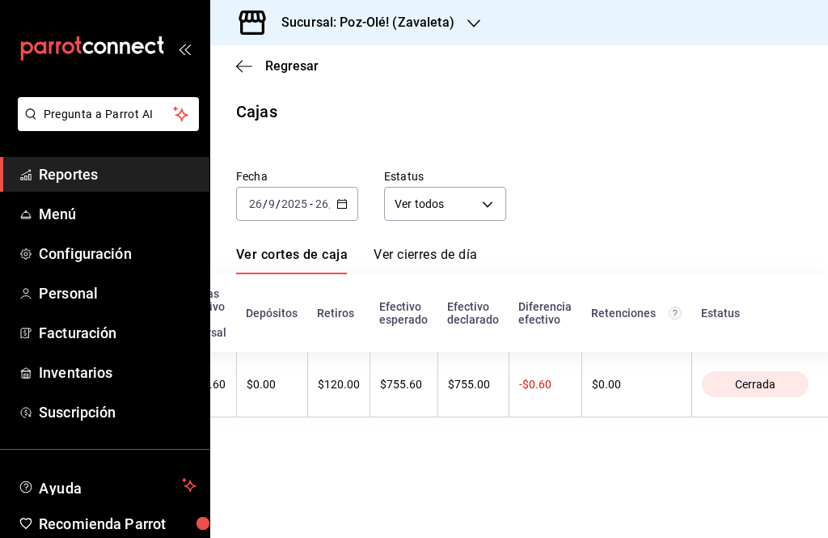
scroll to position [0, 447]
click at [459, 320] on div "Efectivo declarado" at bounding box center [474, 313] width 52 height 26
click at [468, 389] on div "$755.00" at bounding box center [474, 384] width 51 height 13
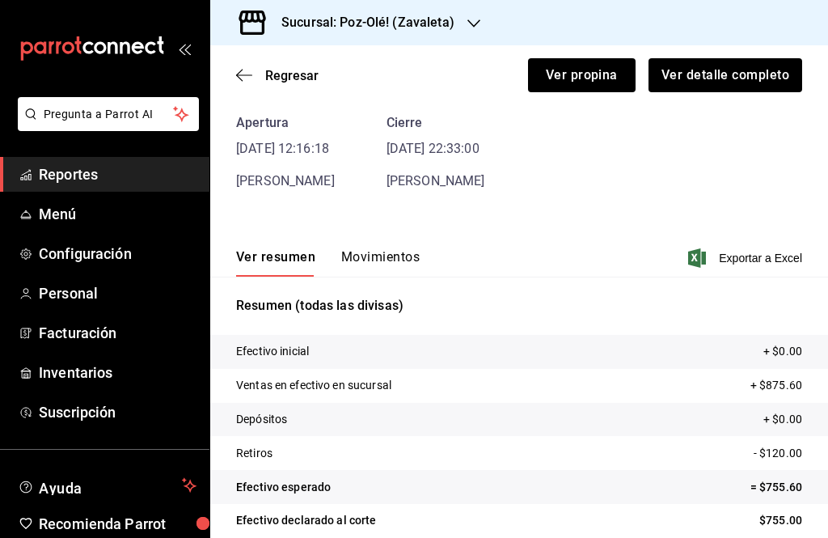
scroll to position [69, 0]
click at [378, 255] on button "Movimientos" at bounding box center [380, 263] width 78 height 27
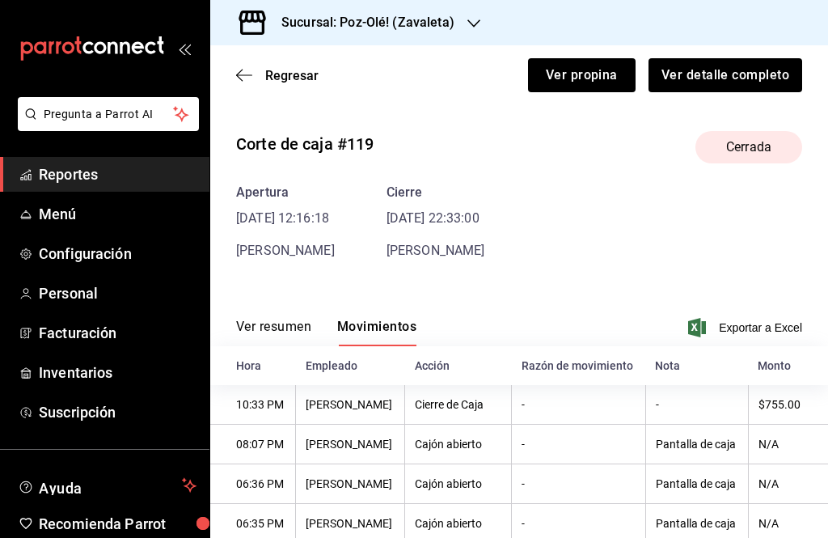
scroll to position [0, 0]
click at [293, 327] on button "Ver resumen" at bounding box center [273, 332] width 75 height 27
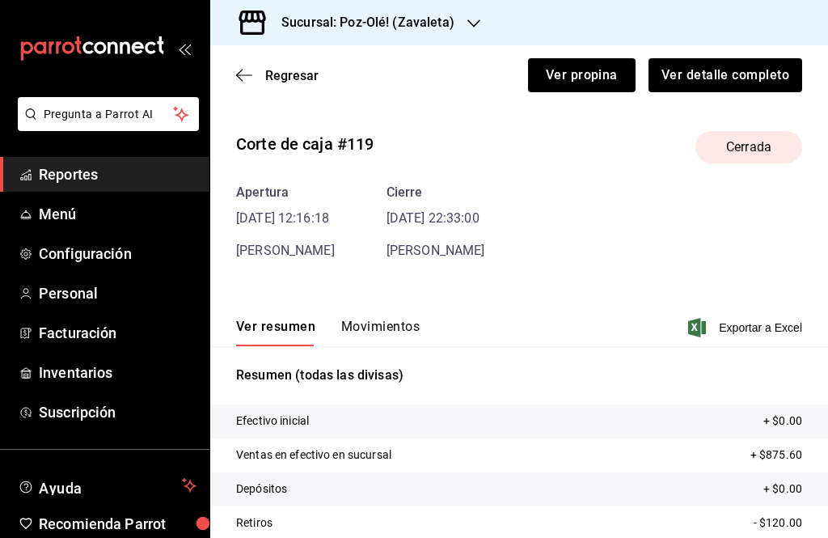
click at [251, 80] on icon "button" at bounding box center [244, 75] width 16 height 15
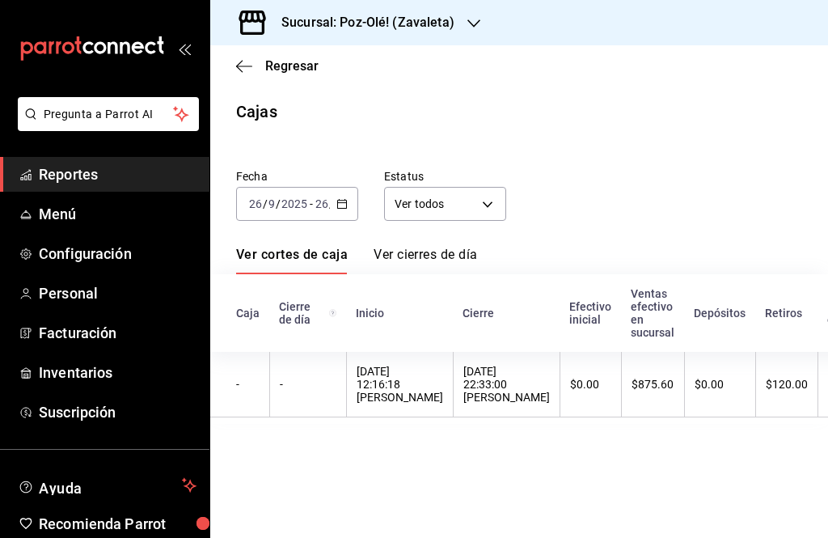
click at [401, 386] on div "[DATE] 12:16:18 [PERSON_NAME]" at bounding box center [400, 384] width 87 height 39
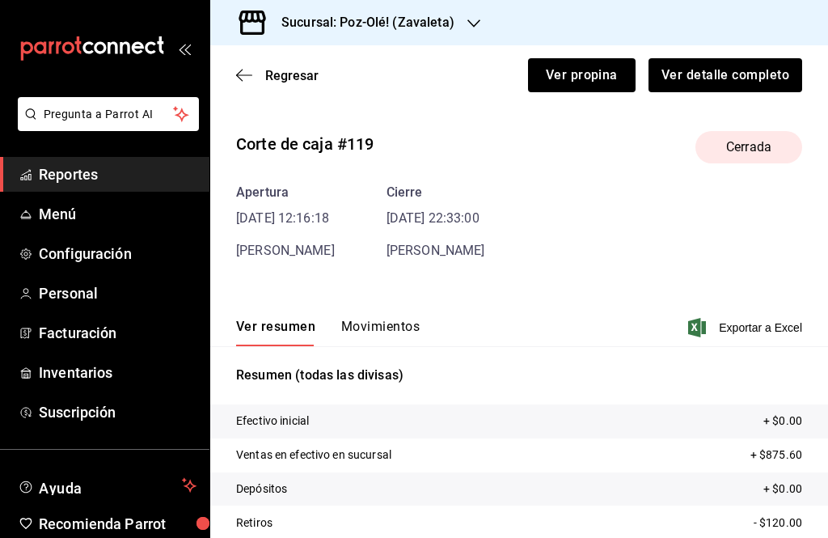
click at [420, 366] on p "Resumen (todas las divisas)" at bounding box center [519, 374] width 566 height 19
click at [755, 70] on button "Ver detalle completo" at bounding box center [724, 75] width 155 height 34
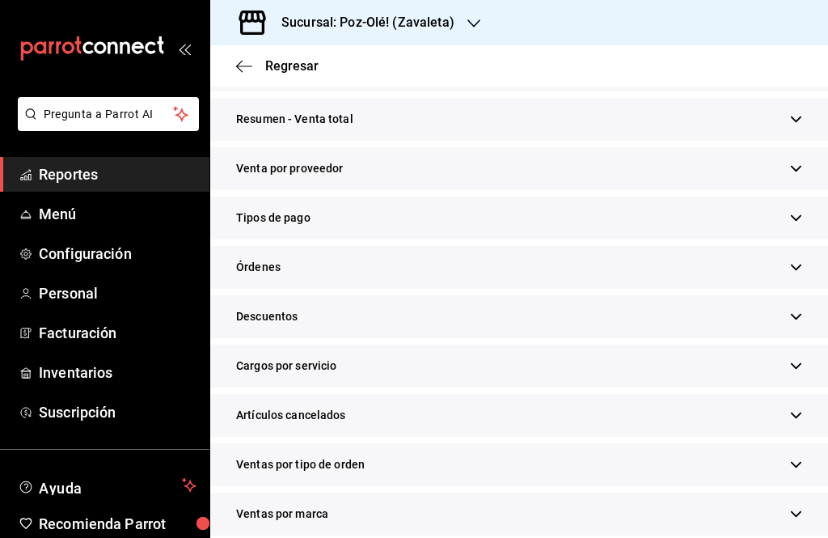
scroll to position [304, 0]
click at [807, 209] on div "Tipos de pago" at bounding box center [519, 217] width 618 height 43
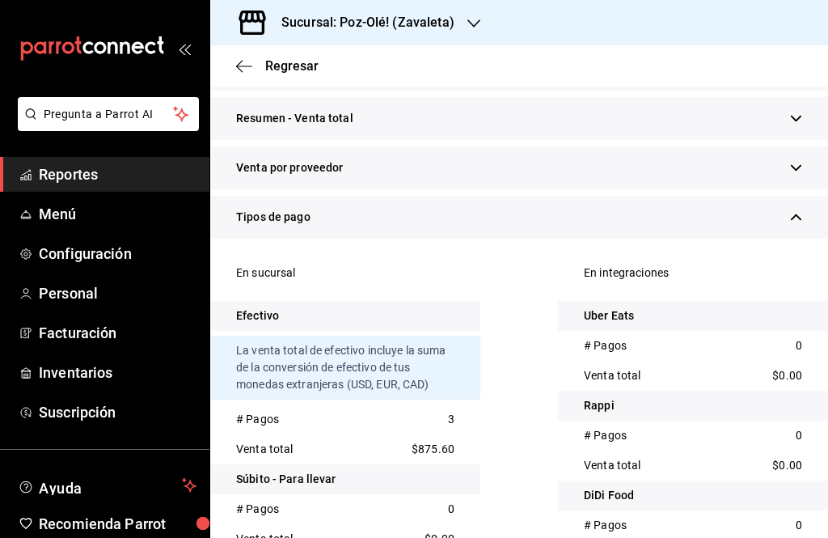
scroll to position [297, 0]
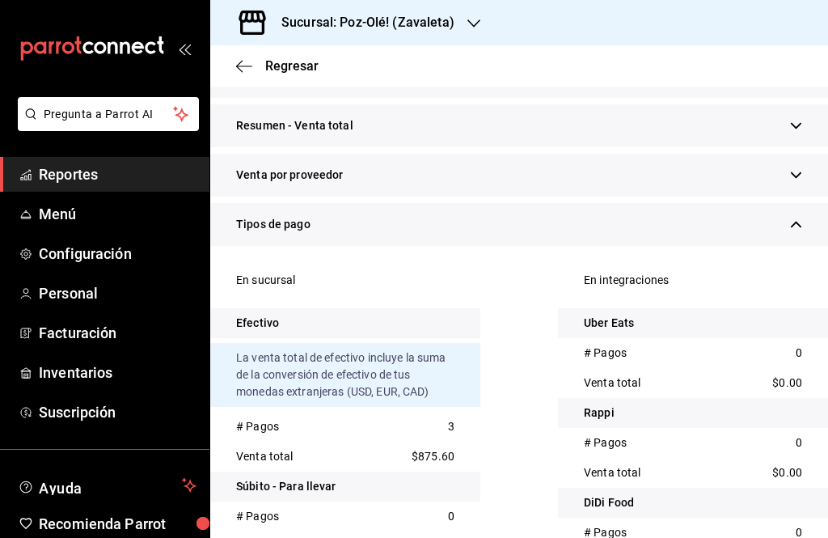
click at [783, 226] on div "Tipos de pago" at bounding box center [519, 224] width 618 height 43
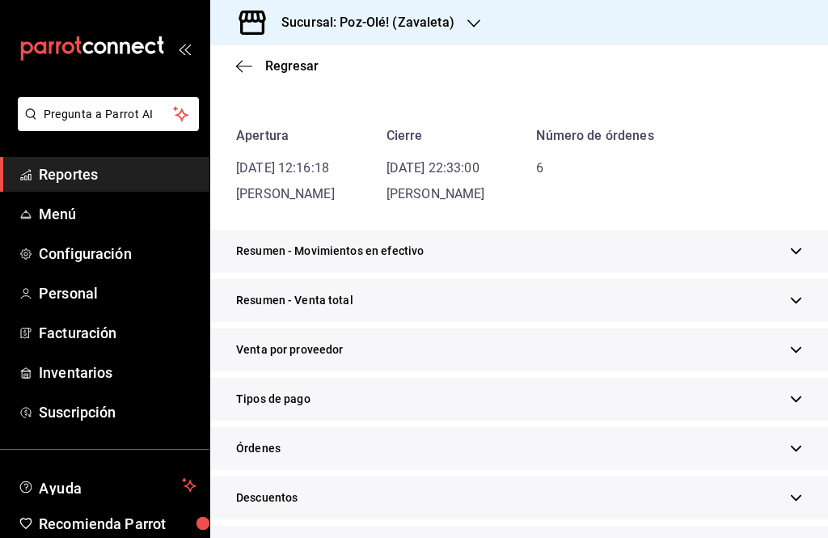
scroll to position [122, 0]
click at [775, 262] on div "Resumen - Movimientos en efectivo" at bounding box center [519, 251] width 618 height 43
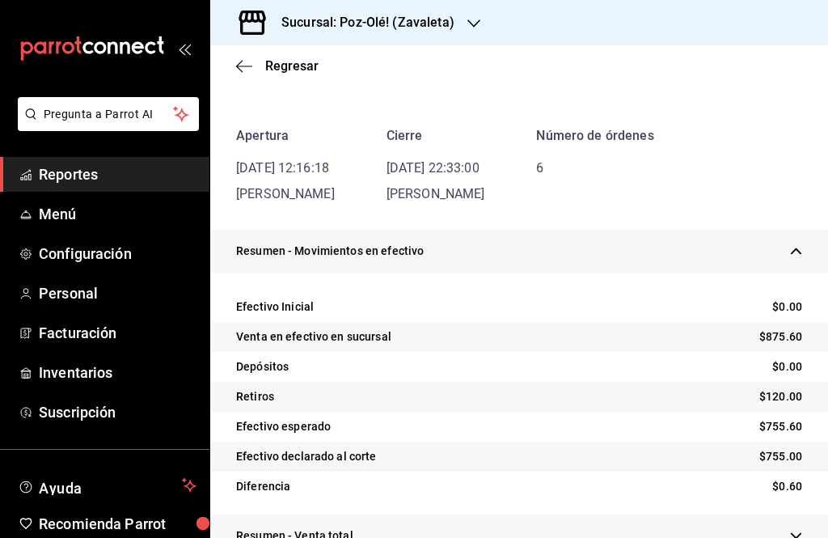
click at [791, 251] on icon "button" at bounding box center [796, 251] width 11 height 6
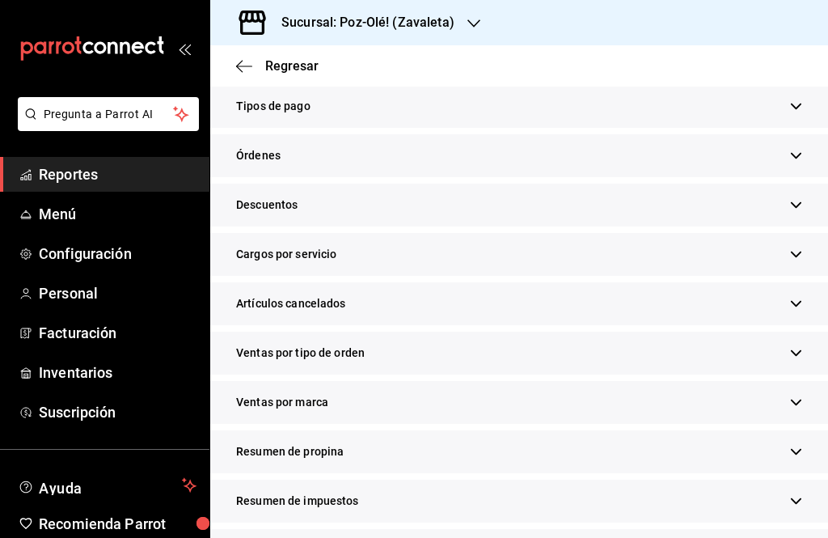
scroll to position [414, 0]
click at [785, 443] on div "Resumen de propina" at bounding box center [519, 452] width 618 height 43
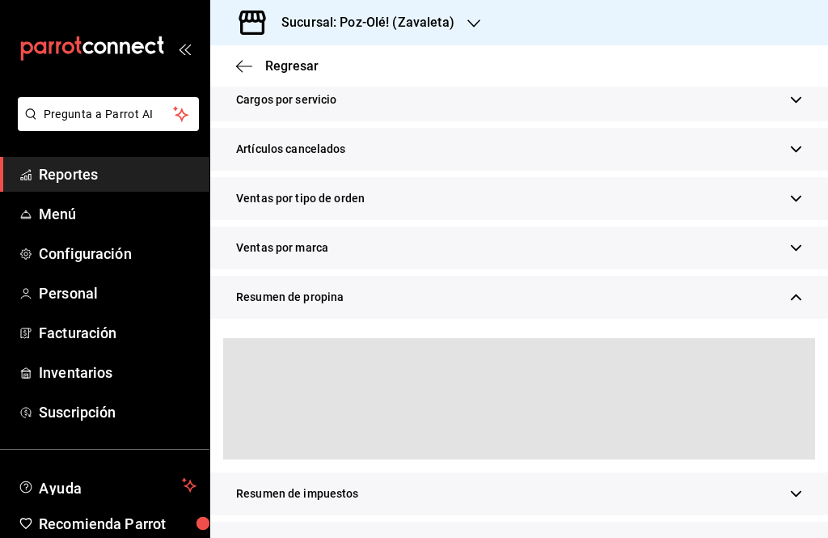
scroll to position [564, 0]
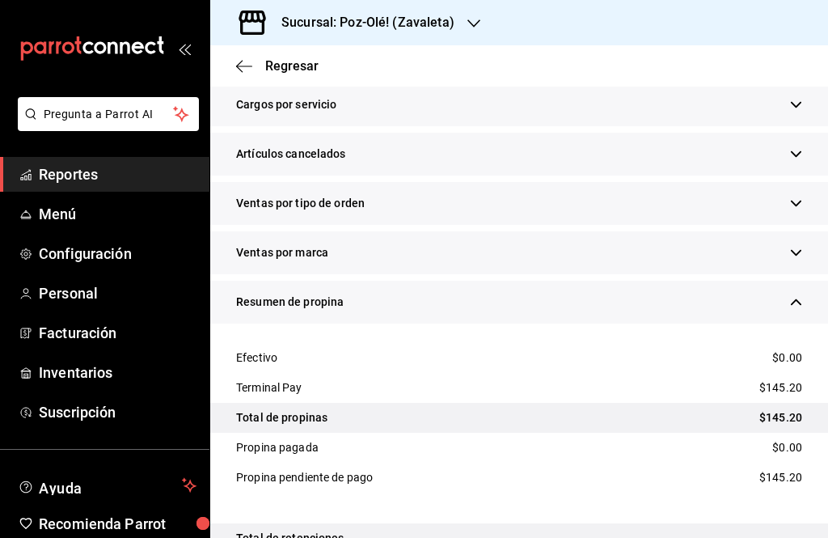
click at [792, 301] on icon "button" at bounding box center [796, 302] width 12 height 12
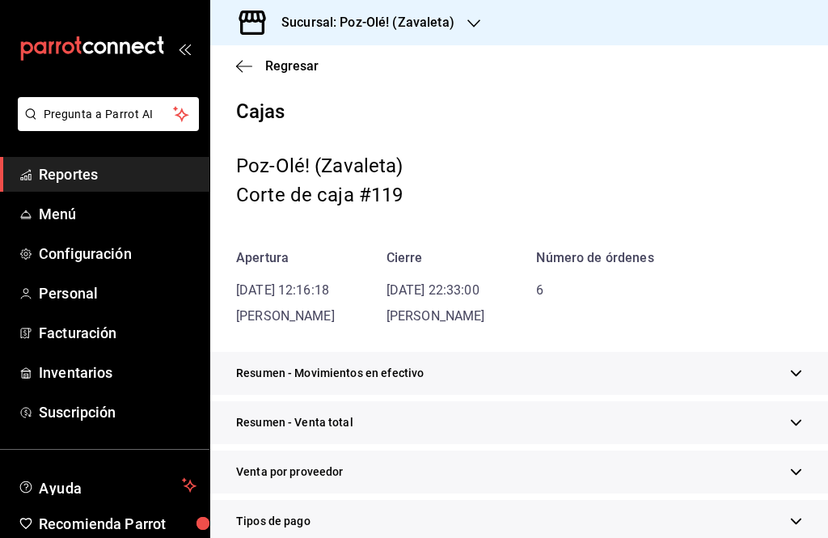
scroll to position [0, 0]
click at [247, 69] on icon "button" at bounding box center [244, 66] width 16 height 15
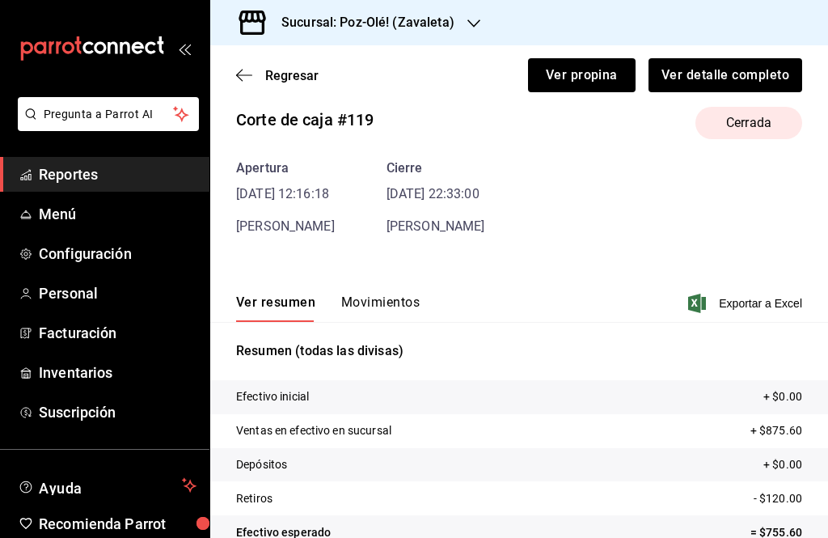
scroll to position [25, 0]
click at [373, 302] on button "Movimientos" at bounding box center [380, 306] width 78 height 27
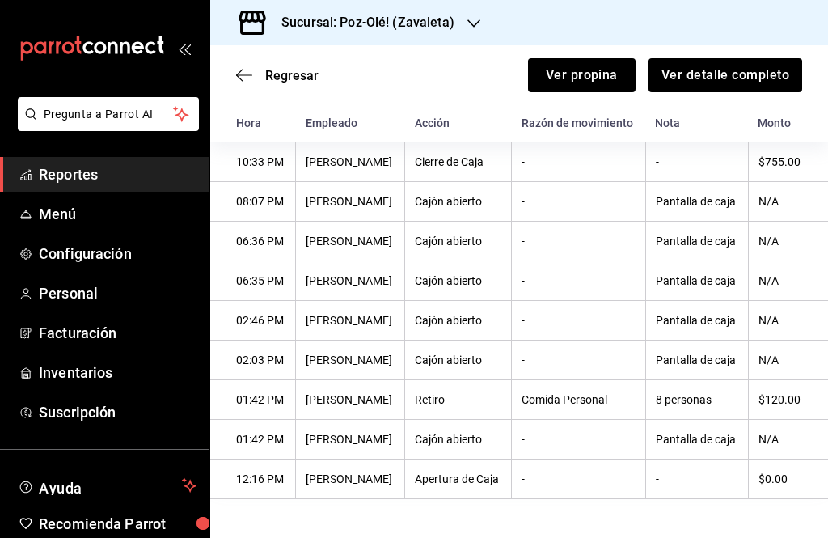
scroll to position [365, 0]
click at [236, 72] on icon "button" at bounding box center [244, 75] width 16 height 15
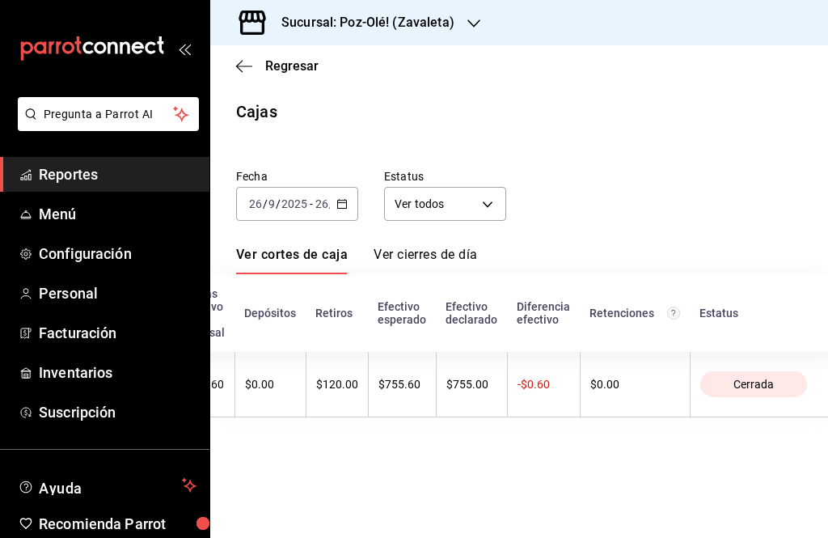
scroll to position [0, 447]
